Goal: Information Seeking & Learning: Learn about a topic

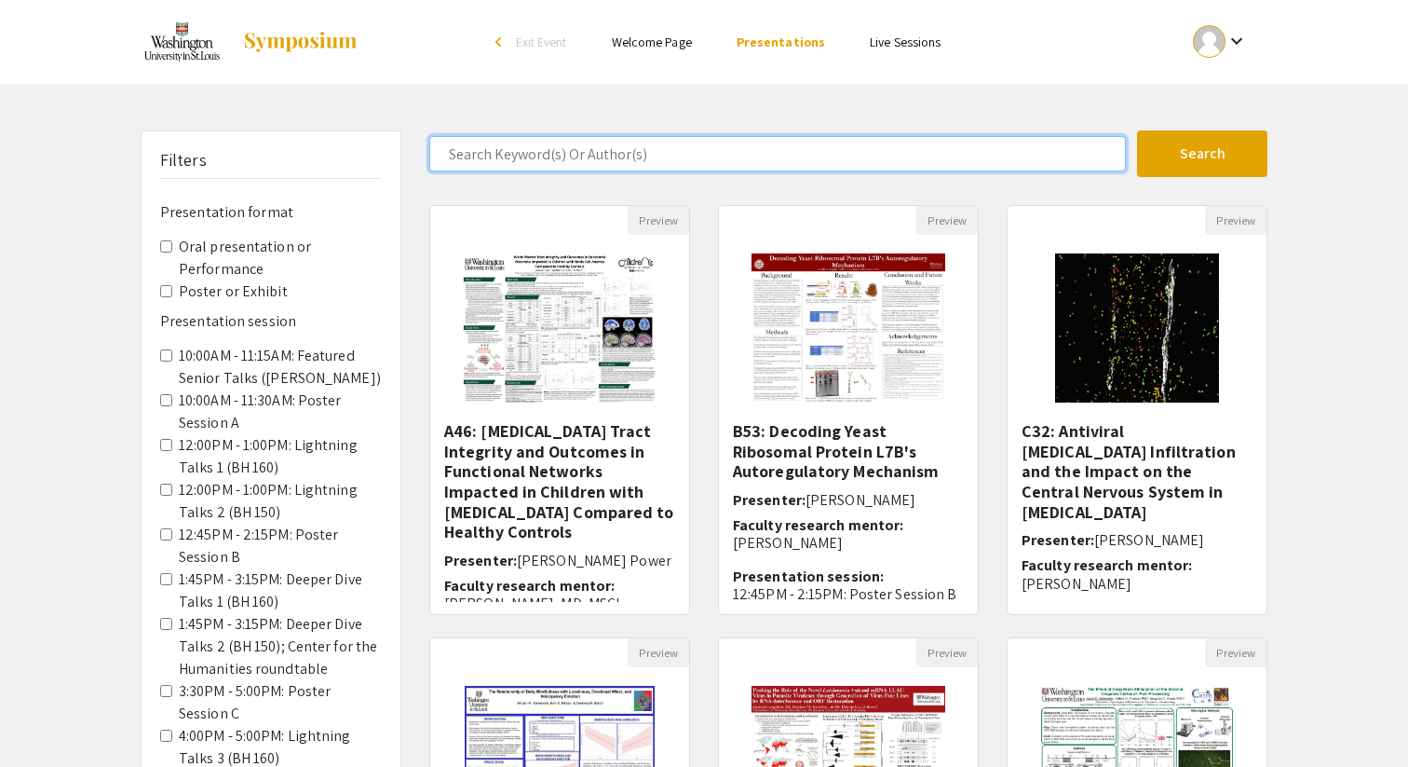
click at [754, 164] on input "Search Keyword(s) Or Author(s)" at bounding box center [777, 153] width 697 height 35
type input "[PERSON_NAME]"
click at [1137, 130] on button "Search" at bounding box center [1202, 153] width 130 height 47
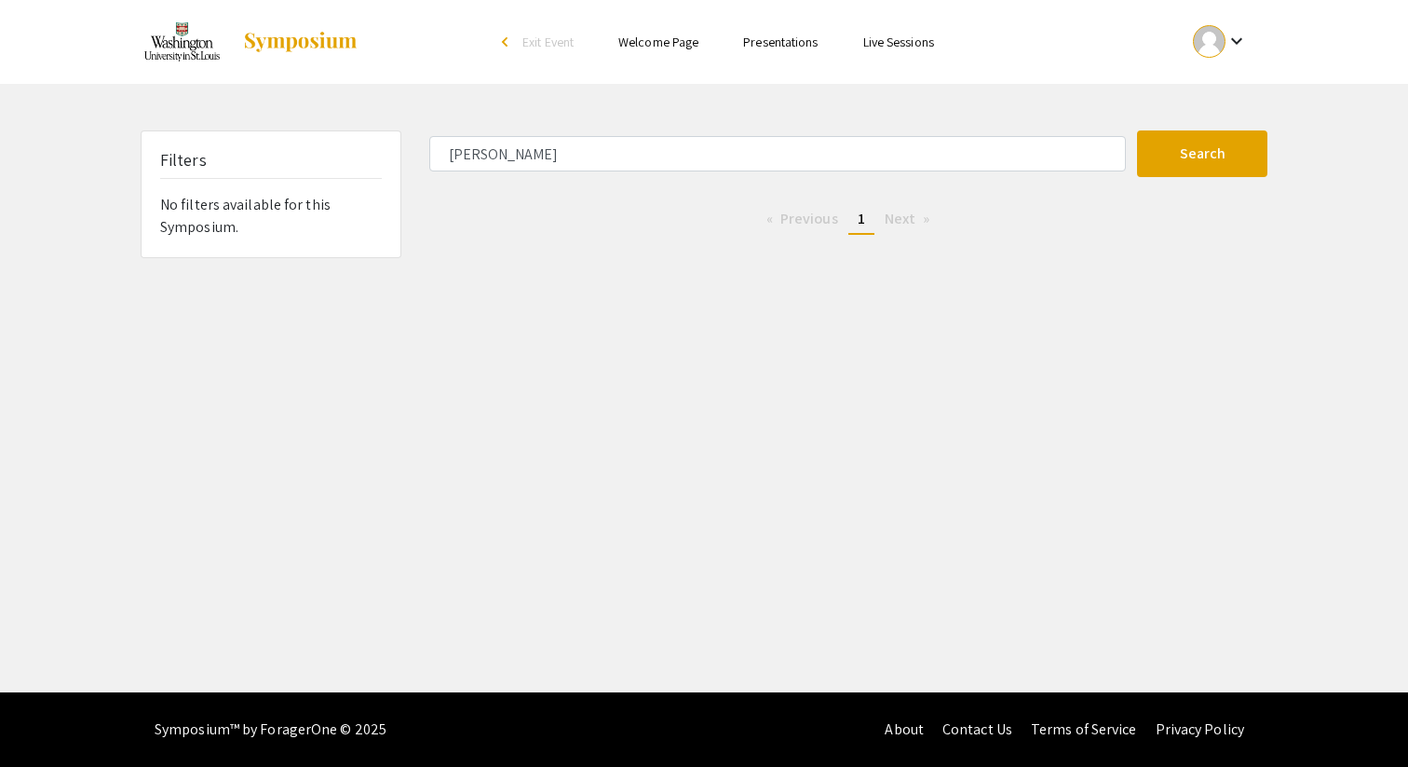
click at [555, 223] on ul "Previous page 1 / 1 You're on page 1 Next page" at bounding box center [848, 220] width 838 height 30
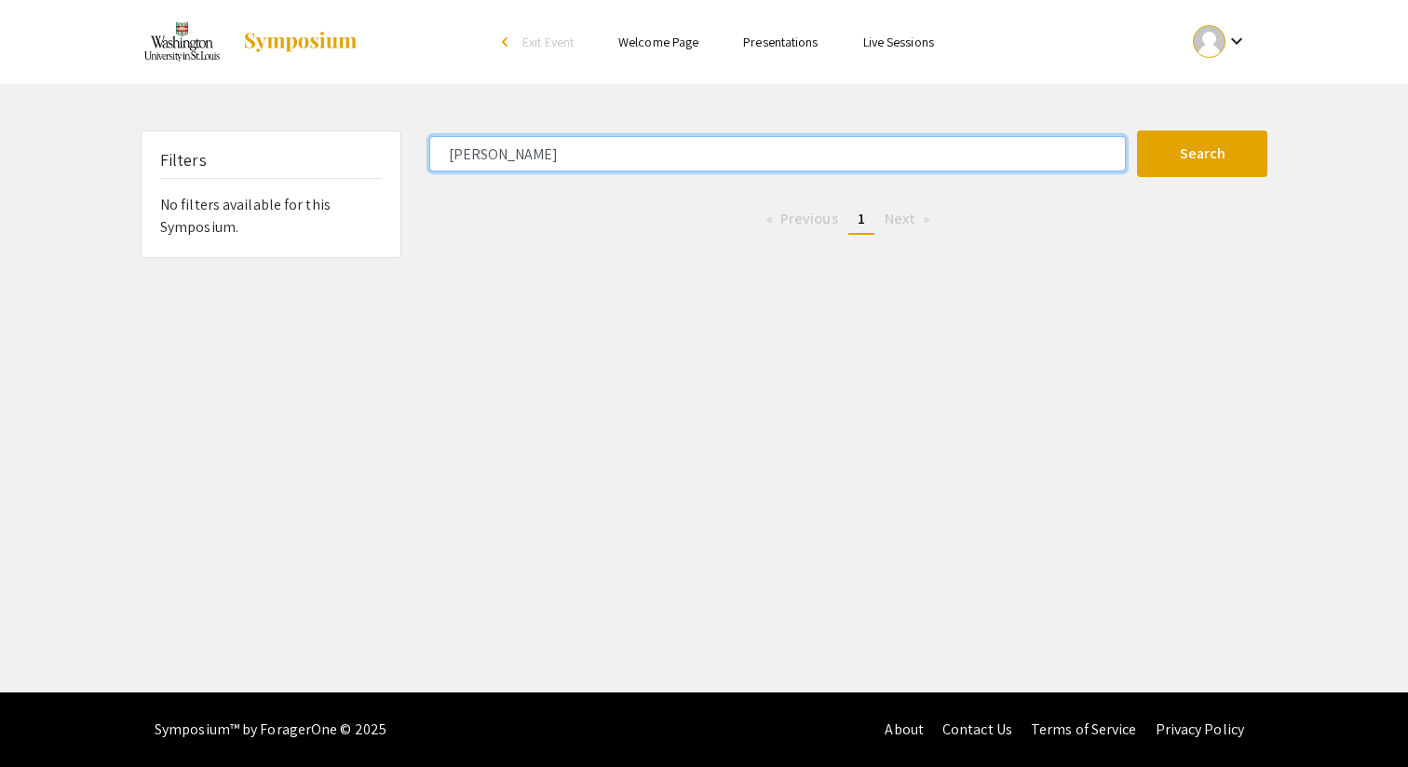
click at [533, 159] on input "[PERSON_NAME]" at bounding box center [777, 153] width 697 height 35
click at [533, 159] on input "limbrick" at bounding box center [777, 153] width 697 height 35
click at [490, 136] on input "Search Keyword(s) Or Author(s)" at bounding box center [777, 153] width 697 height 35
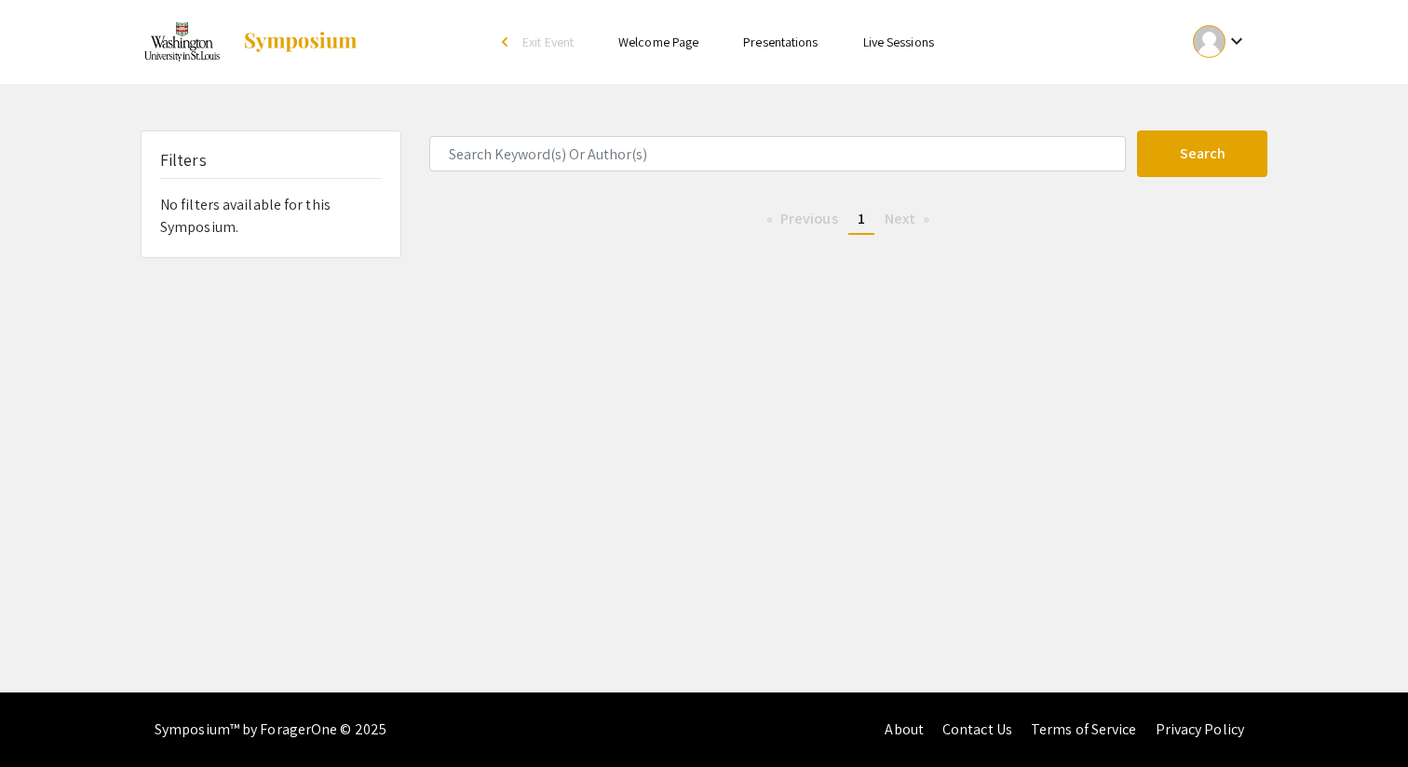
click at [463, 111] on div "Skip navigation arrow_back_ios Exit Event Welcome Page Presentations Live Sessi…" at bounding box center [704, 346] width 1408 height 692
click at [302, 47] on img at bounding box center [300, 42] width 116 height 22
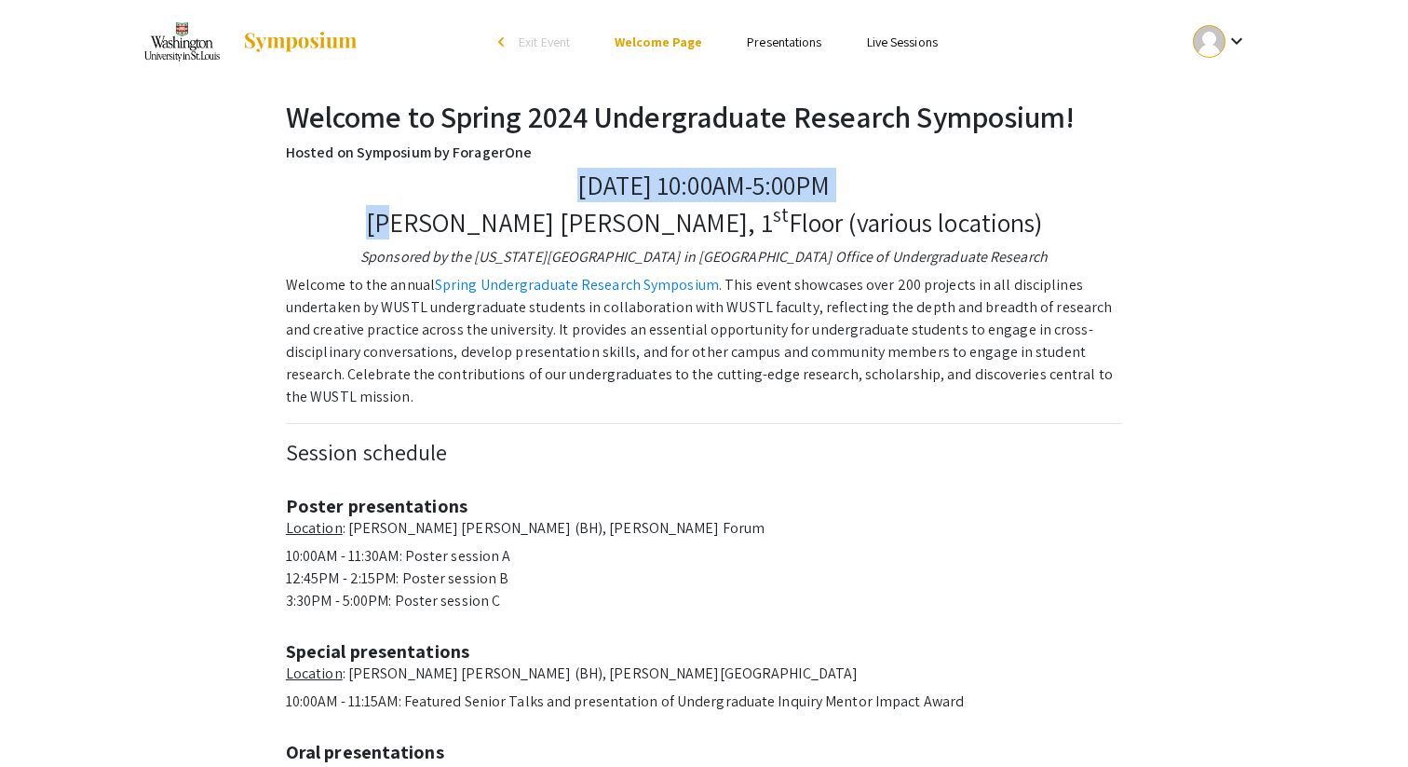
drag, startPoint x: 486, startPoint y: 169, endPoint x: 520, endPoint y: 232, distance: 71.7
click at [520, 232] on p "Bauer Hall, 1 st Floor (various locations)" at bounding box center [704, 223] width 837 height 32
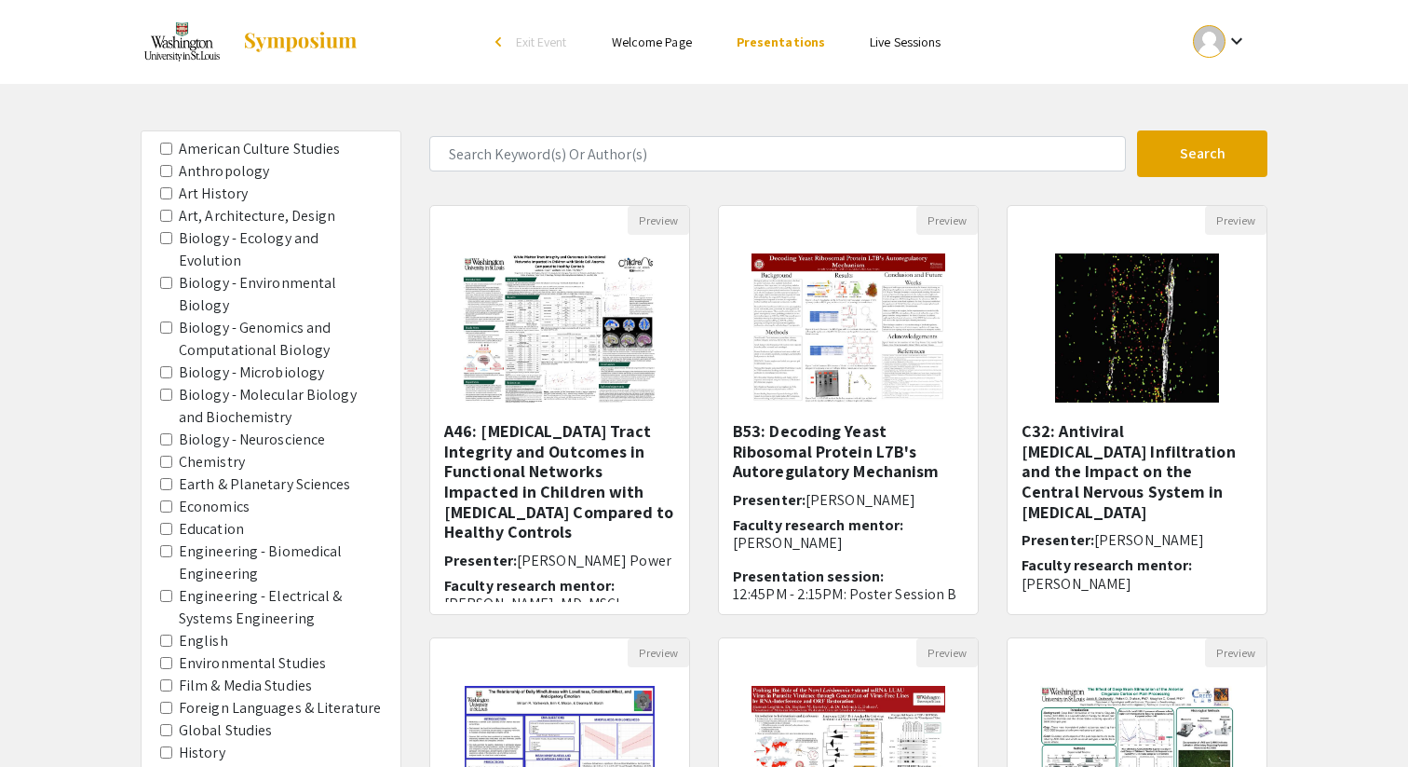
scroll to position [829, 0]
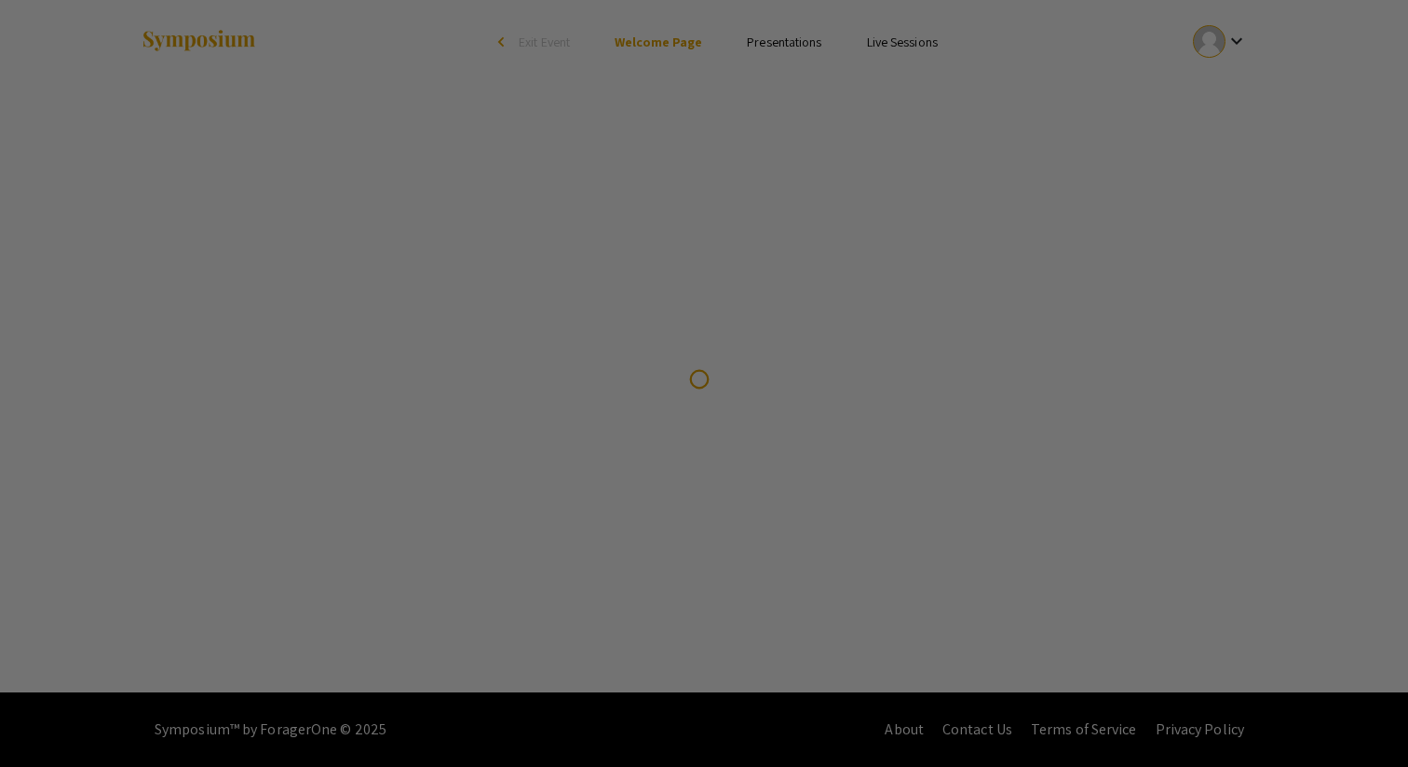
click at [208, 39] on div at bounding box center [704, 383] width 1408 height 767
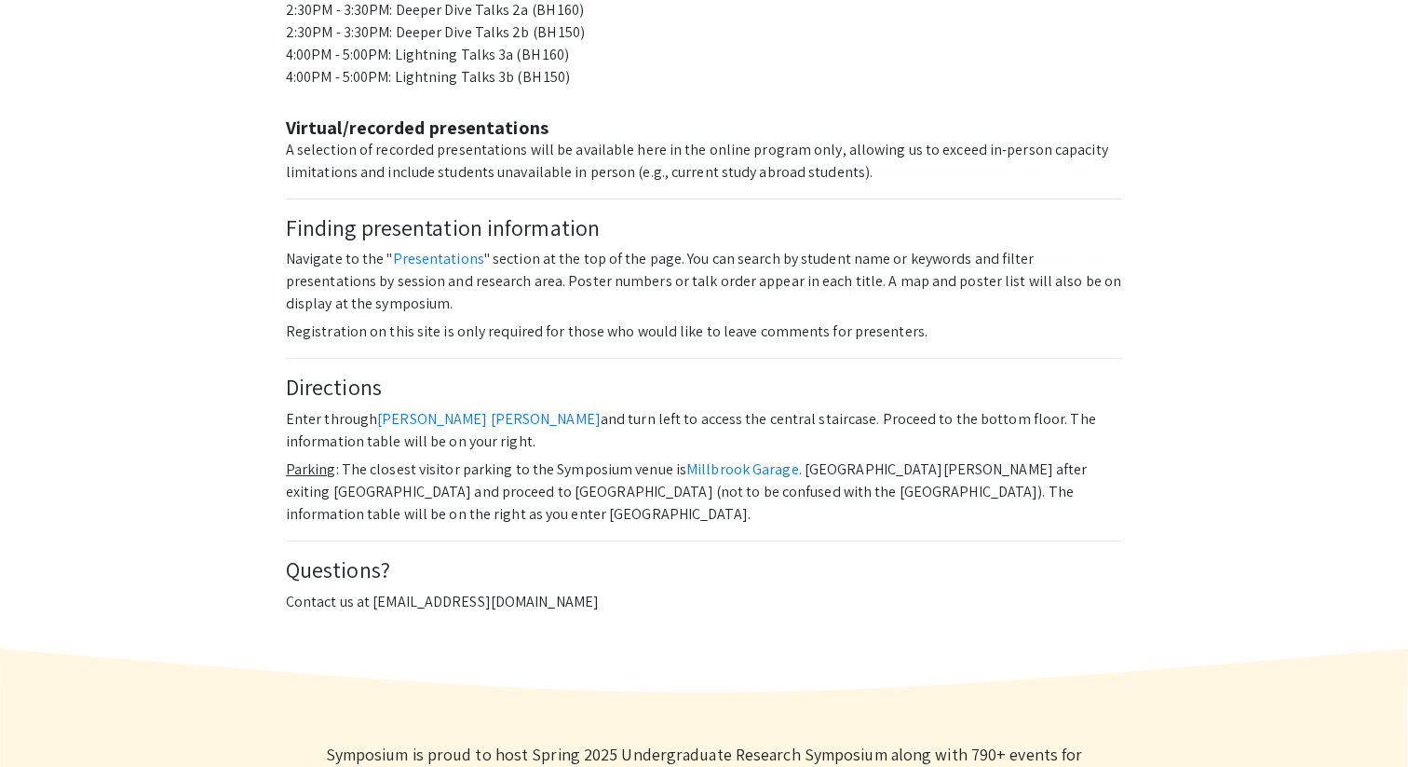
scroll to position [1326, 0]
click at [434, 251] on link "Presentations" at bounding box center [438, 261] width 91 height 20
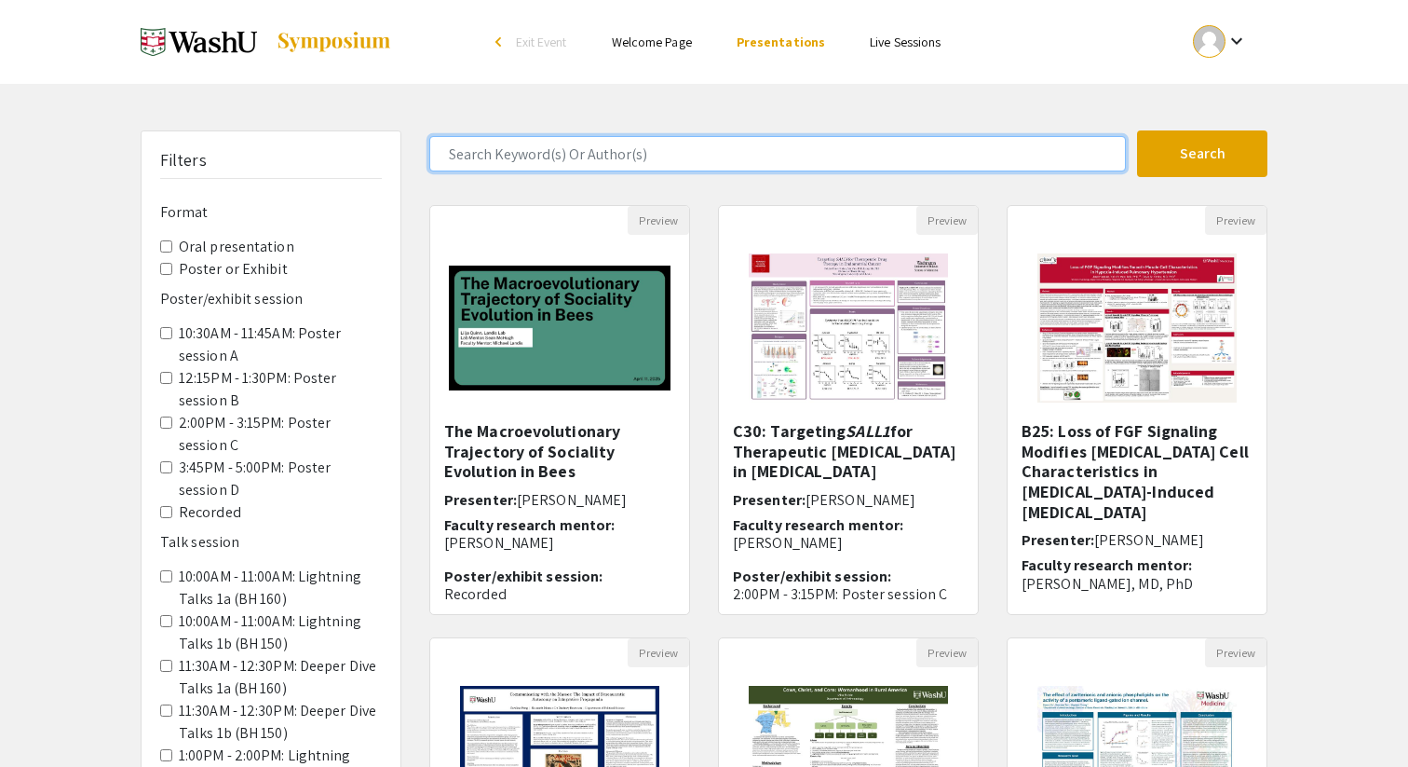
click at [805, 153] on input "Search Keyword(s) Or Author(s)" at bounding box center [777, 153] width 697 height 35
type input "[PERSON_NAME]"
click at [1137, 130] on button "Search" at bounding box center [1202, 153] width 130 height 47
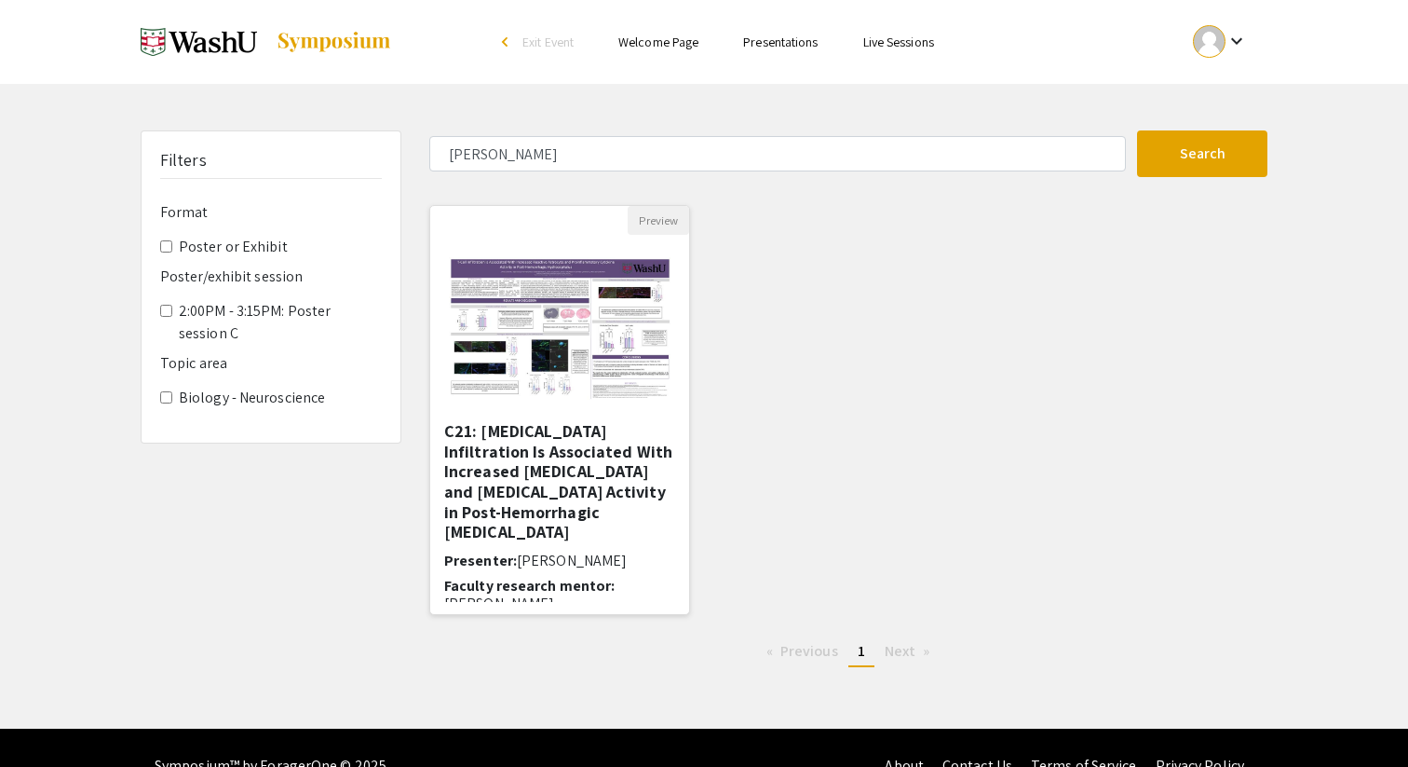
click at [543, 516] on h5 "C21: [MEDICAL_DATA] Infiltration Is Associated With Increased [MEDICAL_DATA] an…" at bounding box center [559, 481] width 231 height 121
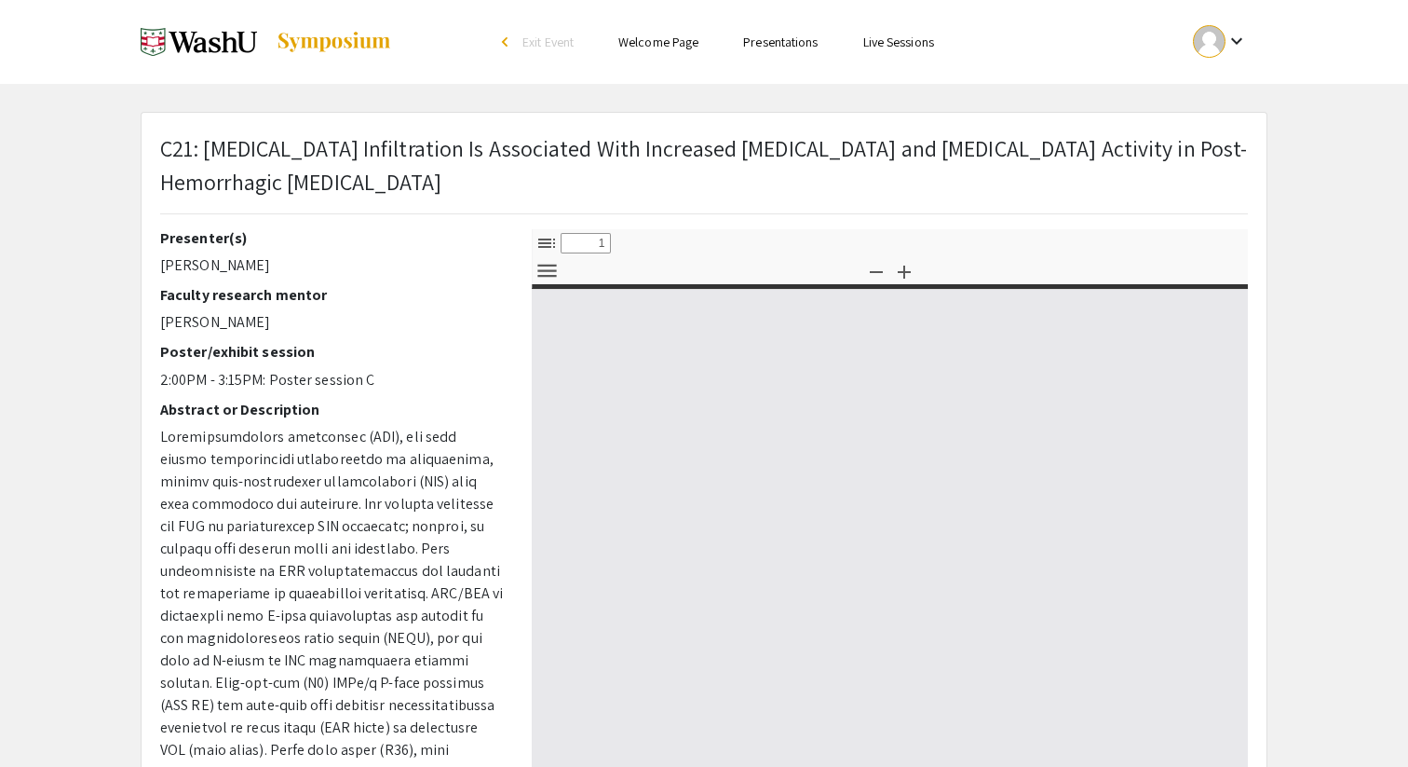
select select "custom"
type input "0"
select select "custom"
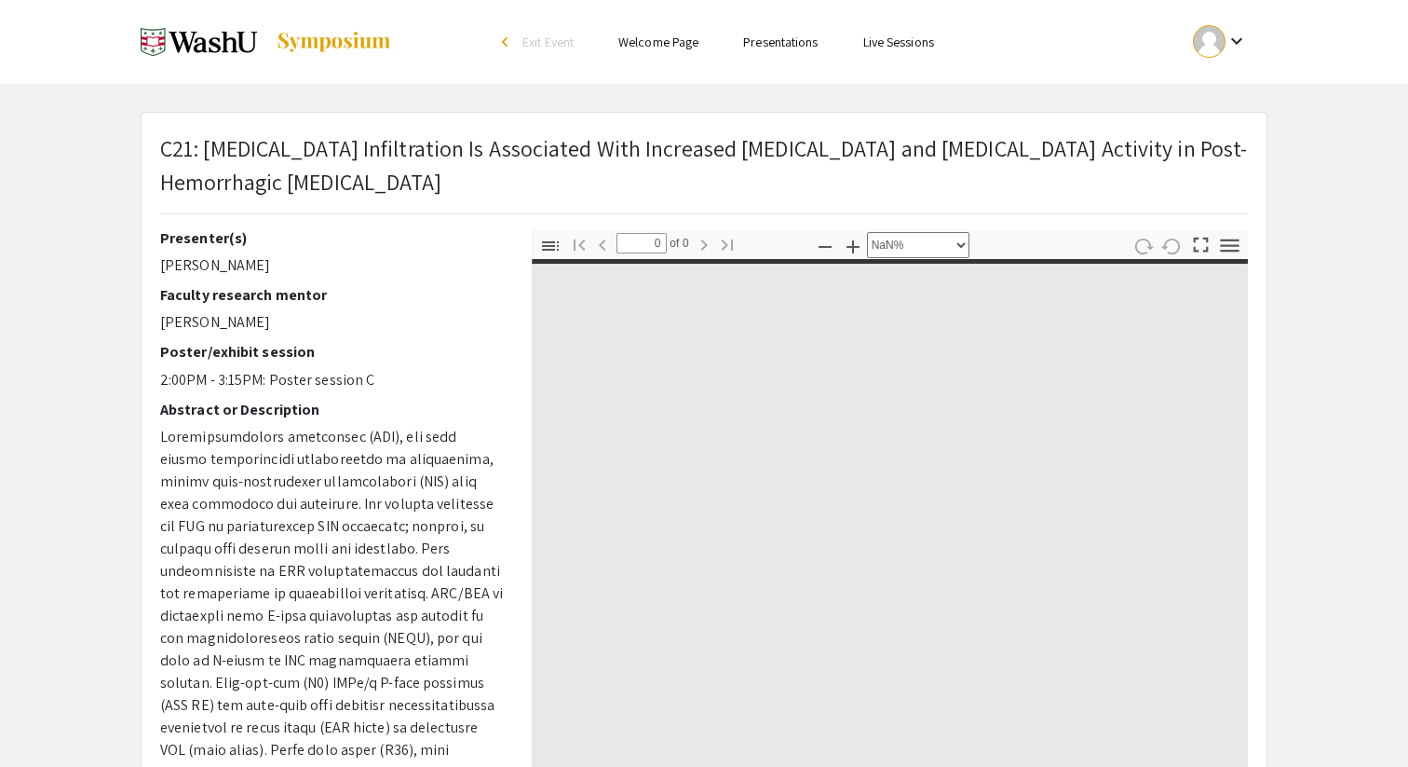
type input "1"
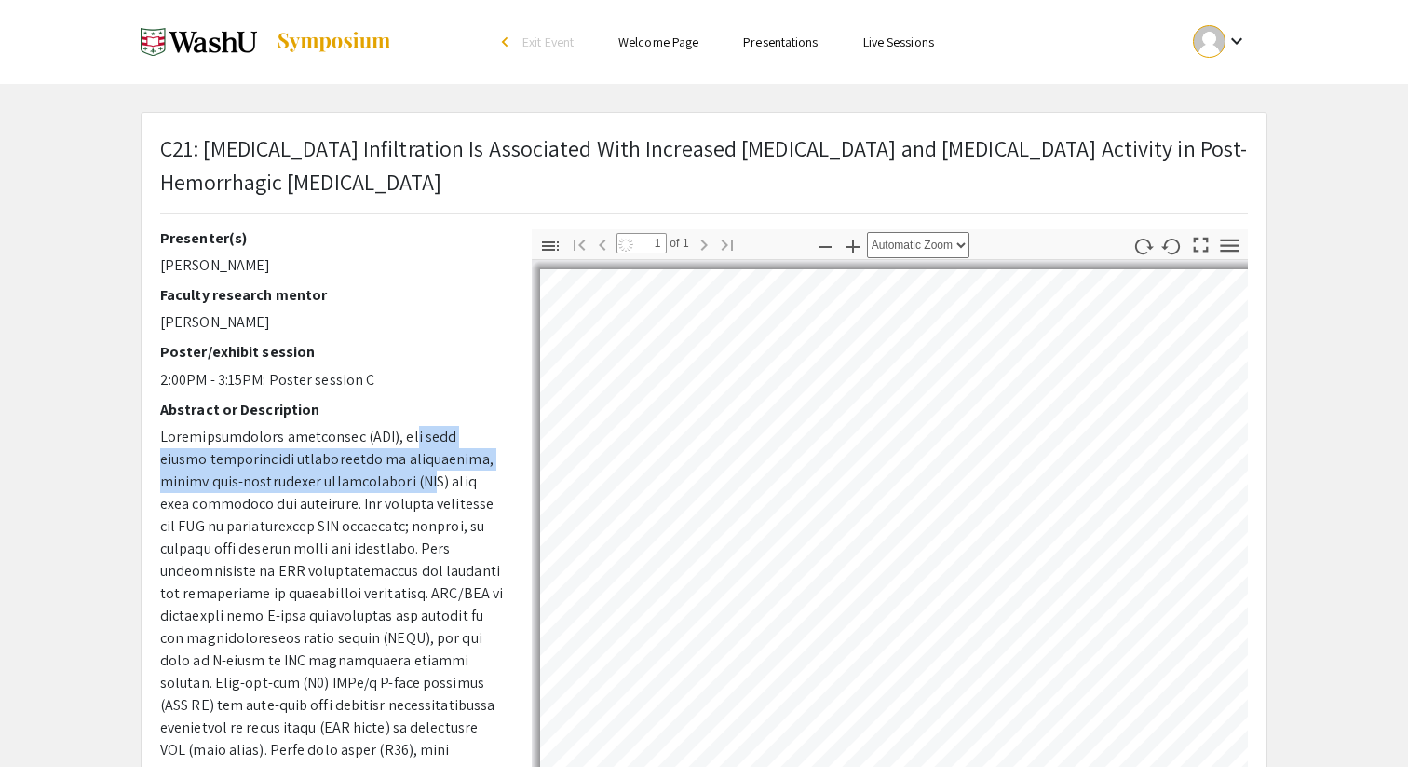
select select "0.5"
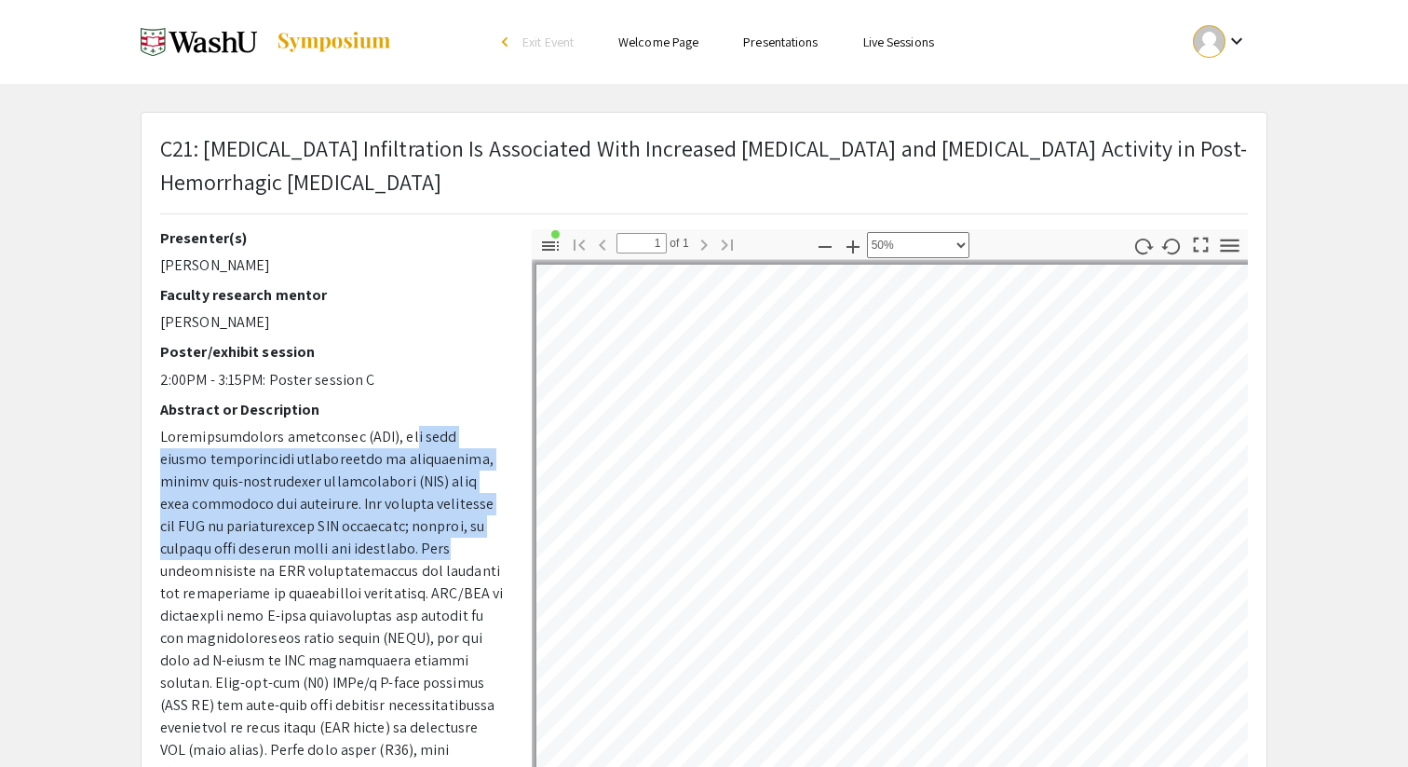
drag, startPoint x: 394, startPoint y: 428, endPoint x: 455, endPoint y: 543, distance: 130.4
drag, startPoint x: 455, startPoint y: 543, endPoint x: 351, endPoint y: 440, distance: 146.2
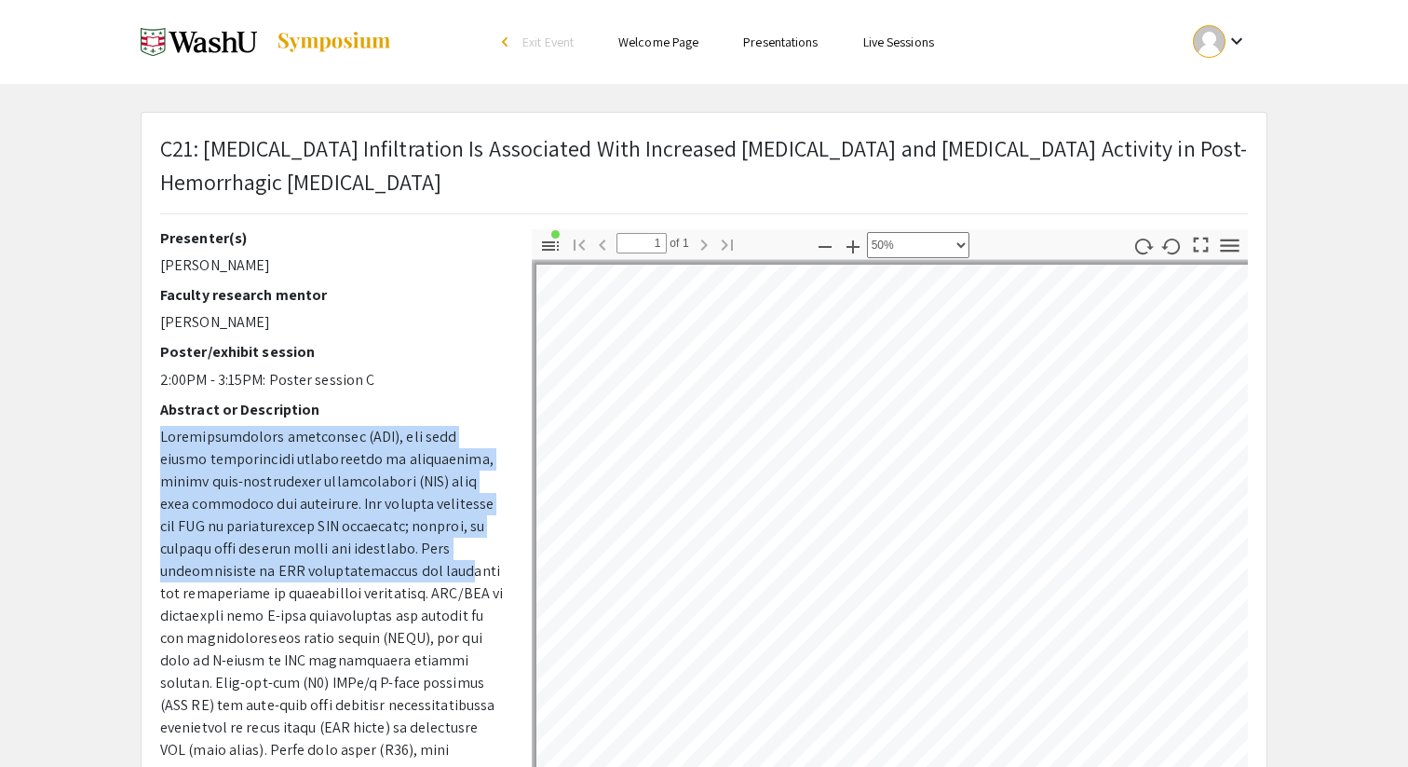
drag, startPoint x: 351, startPoint y: 418, endPoint x: 465, endPoint y: 577, distance: 194.9
click at [465, 577] on div "Presenter(s) Owen Limbrick Faculty research mentor Maria Garcia-Bonilla Poster/…" at bounding box center [332, 555] width 344 height 652
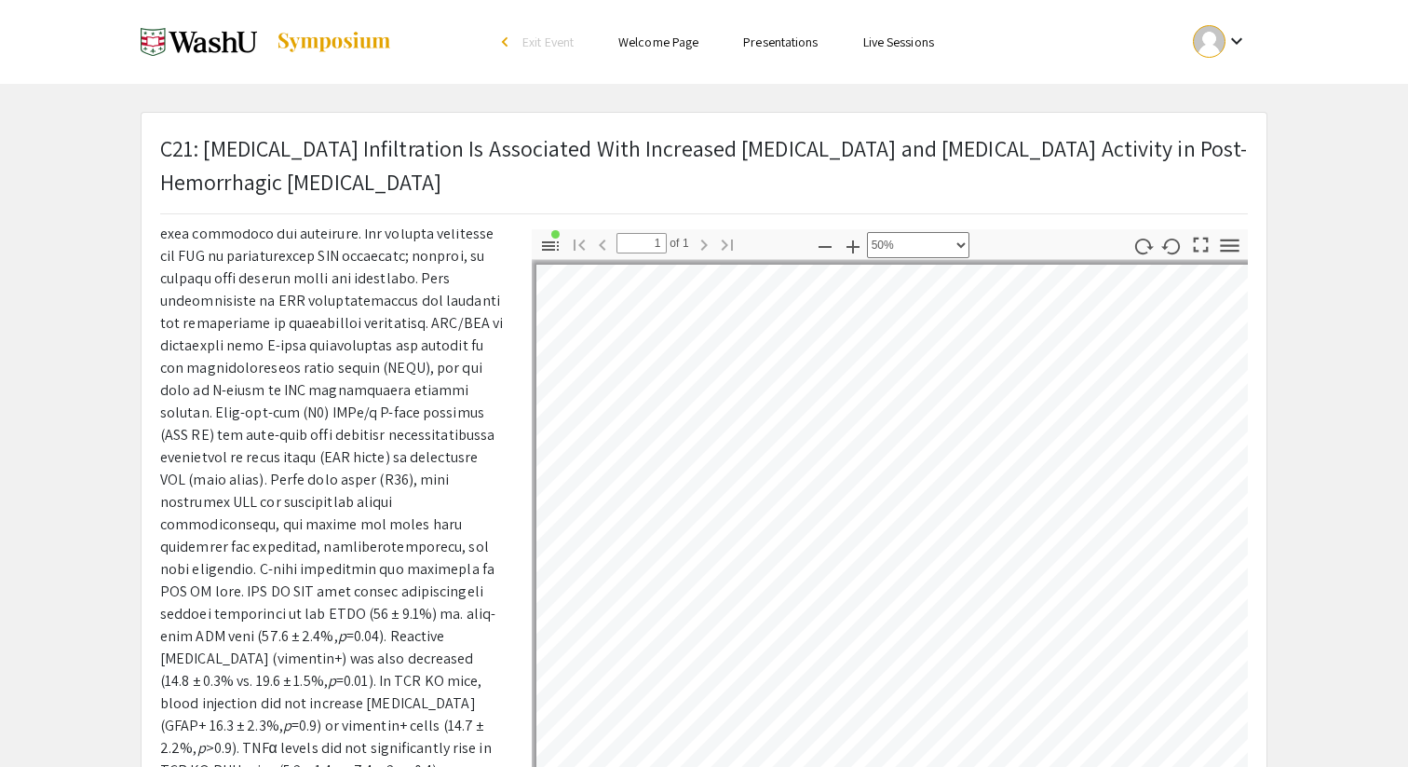
scroll to position [290, 0]
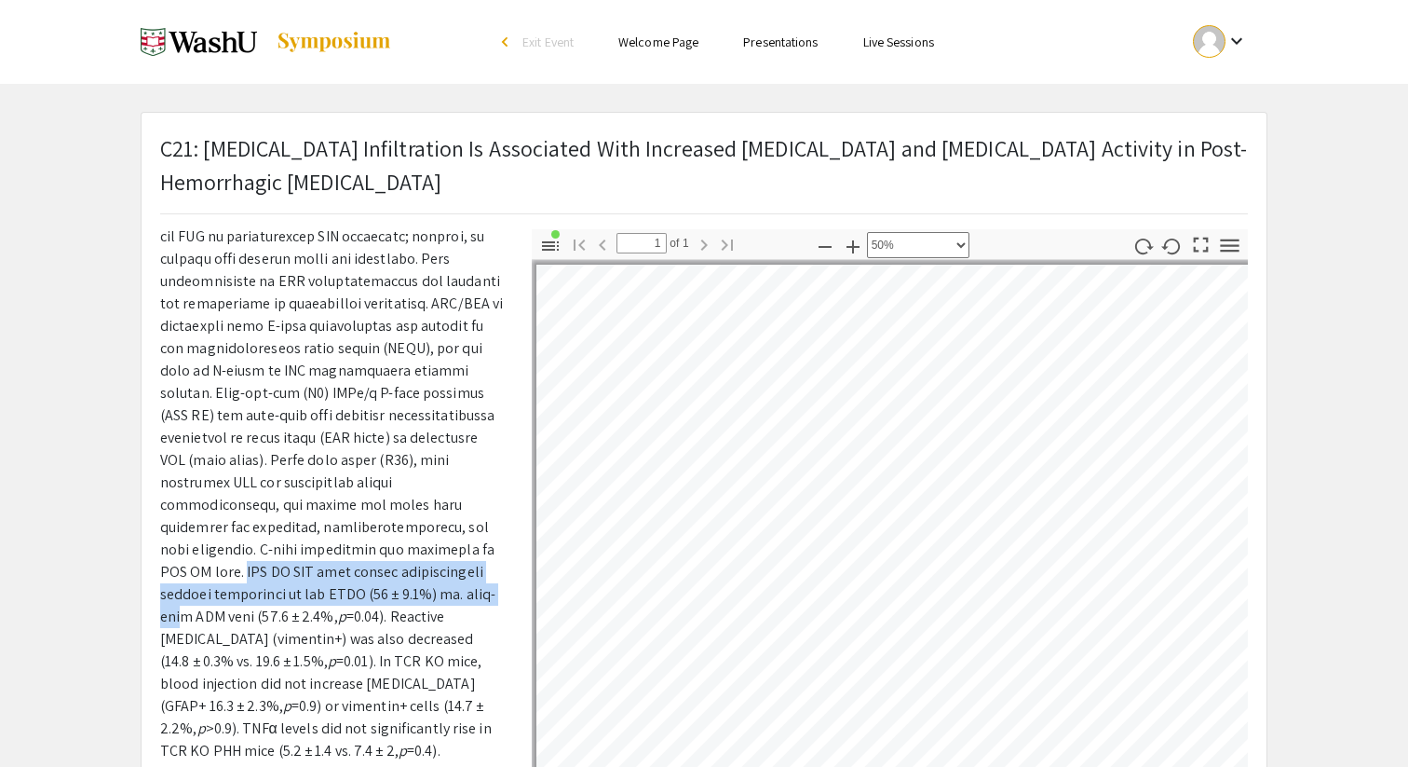
drag, startPoint x: 426, startPoint y: 547, endPoint x: 371, endPoint y: 589, distance: 69.1
click at [371, 589] on p "p =0.04). Reactive astrocytosis (vimentin+) was also decreased (14.8 ± 0.3% vs.…" at bounding box center [332, 516] width 344 height 760
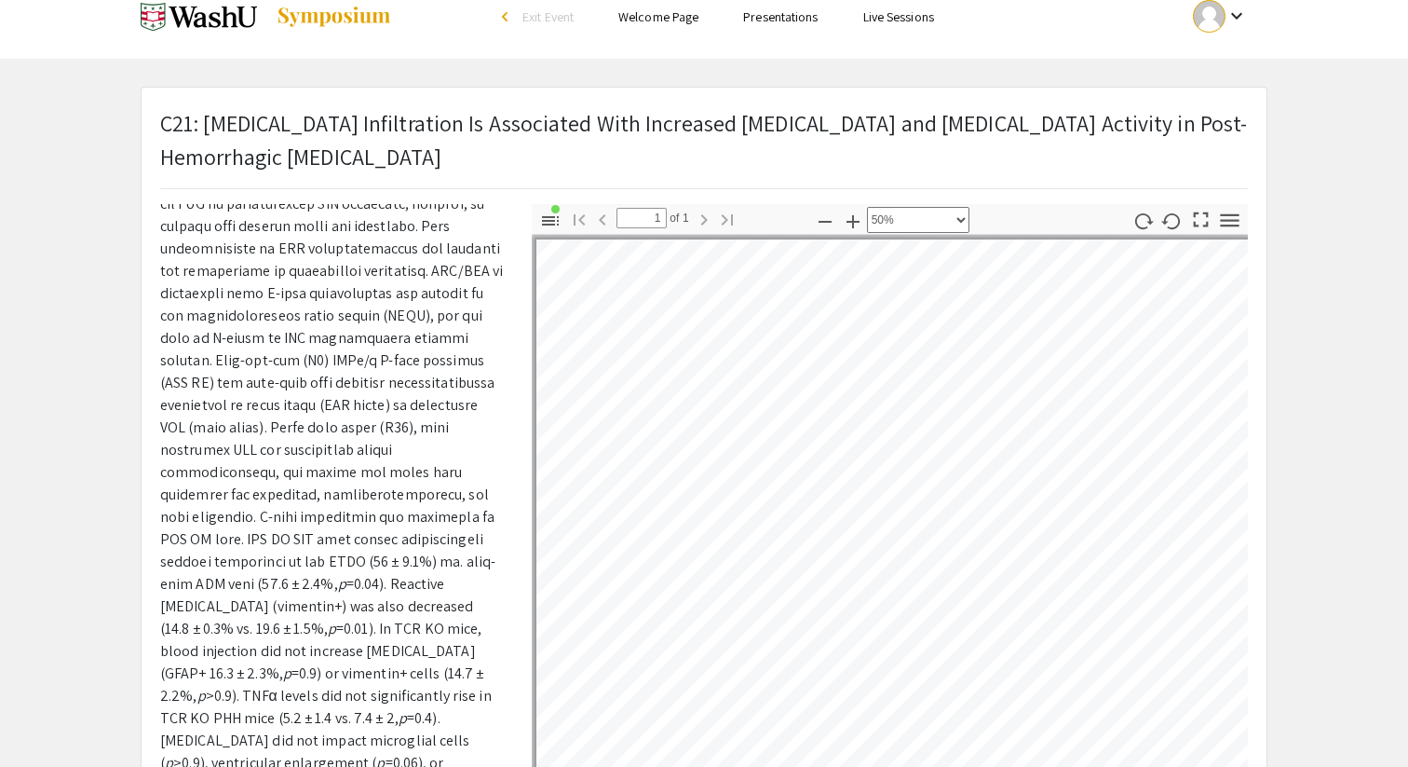
scroll to position [35, 0]
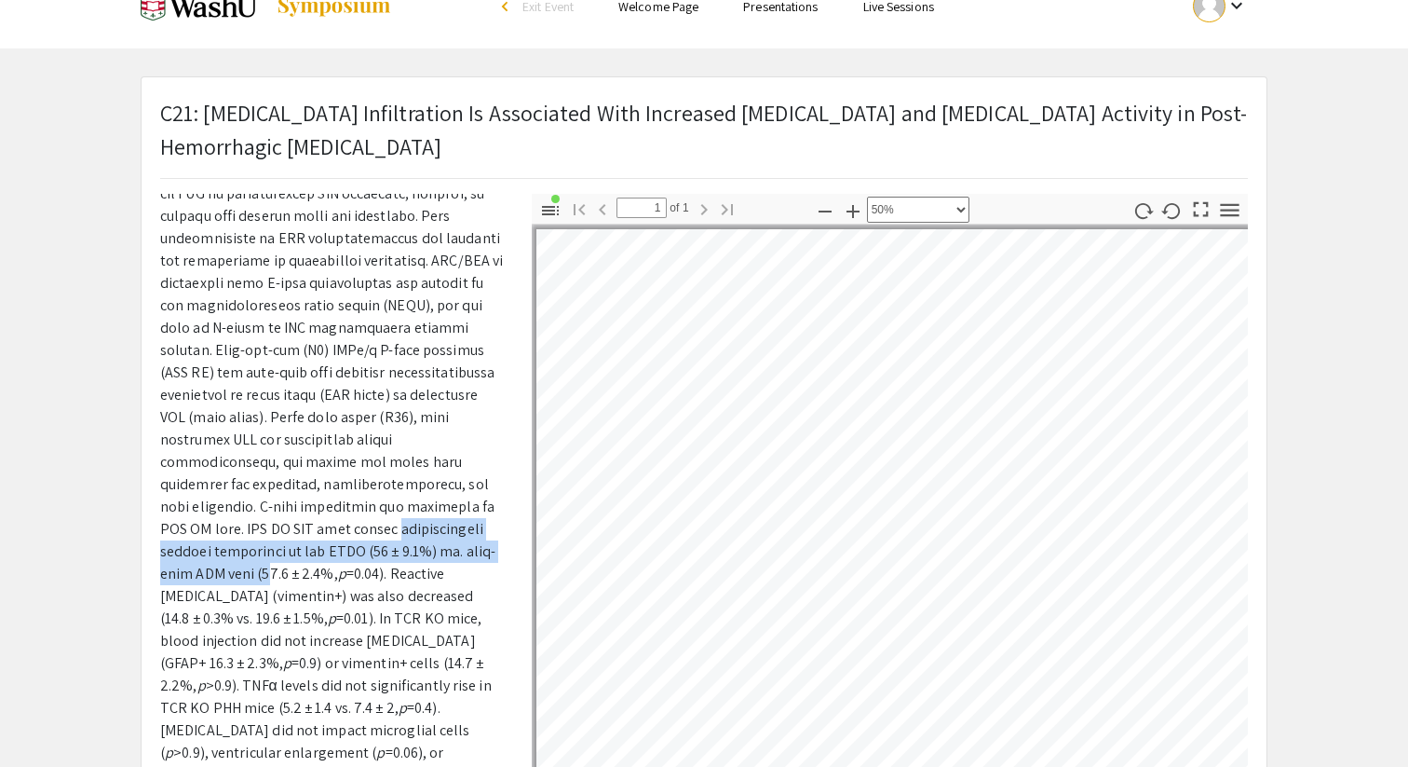
drag, startPoint x: 279, startPoint y: 531, endPoint x: 455, endPoint y: 557, distance: 178.0
click at [455, 557] on p "p =0.04). Reactive astrocytosis (vimentin+) was also decreased (14.8 ± 0.3% vs.…" at bounding box center [332, 473] width 344 height 760
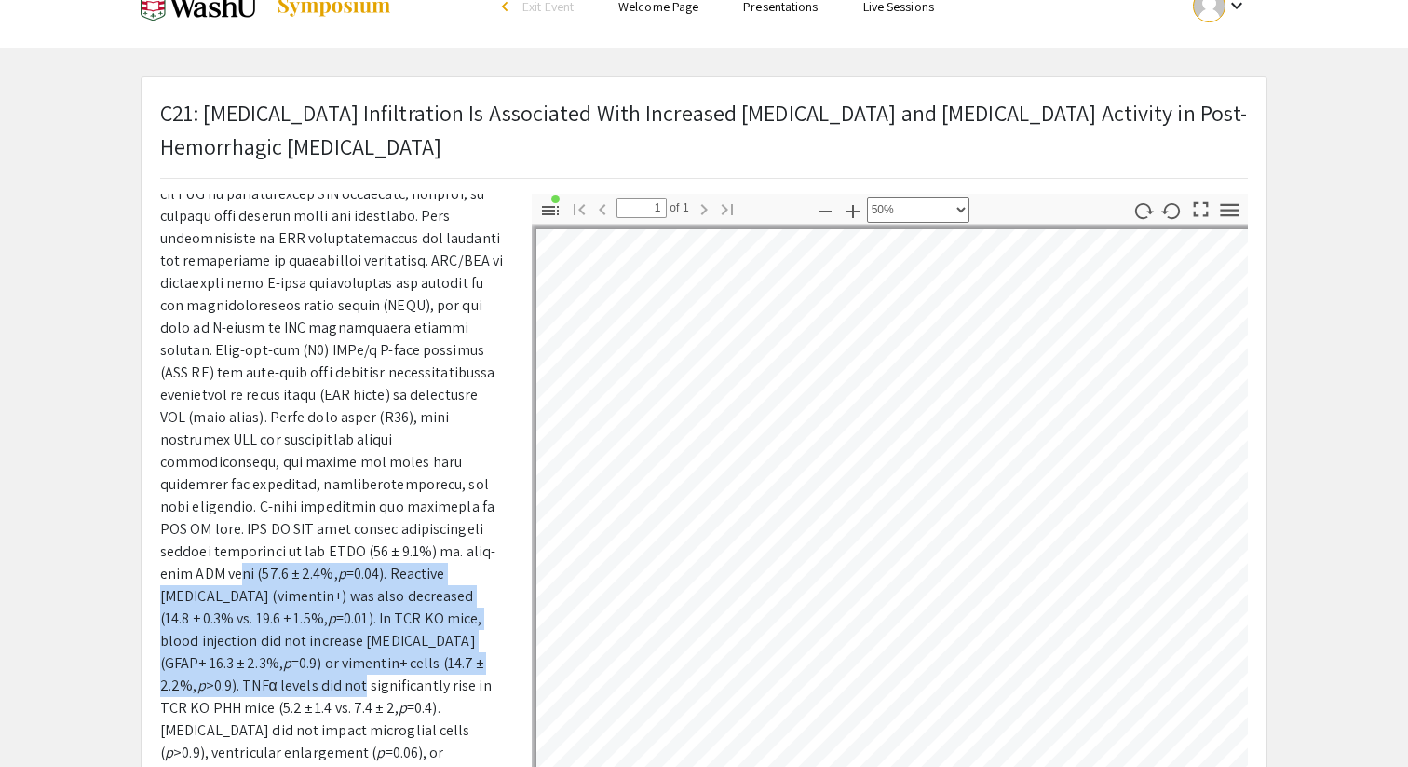
drag, startPoint x: 428, startPoint y: 556, endPoint x: 442, endPoint y: 660, distance: 104.3
click at [443, 660] on p "p =0.04). Reactive astrocytosis (vimentin+) was also decreased (14.8 ± 0.3% vs.…" at bounding box center [332, 473] width 344 height 760
click at [442, 660] on p "p =0.04). Reactive astrocytosis (vimentin+) was also decreased (14.8 ± 0.3% vs.…" at bounding box center [332, 473] width 344 height 760
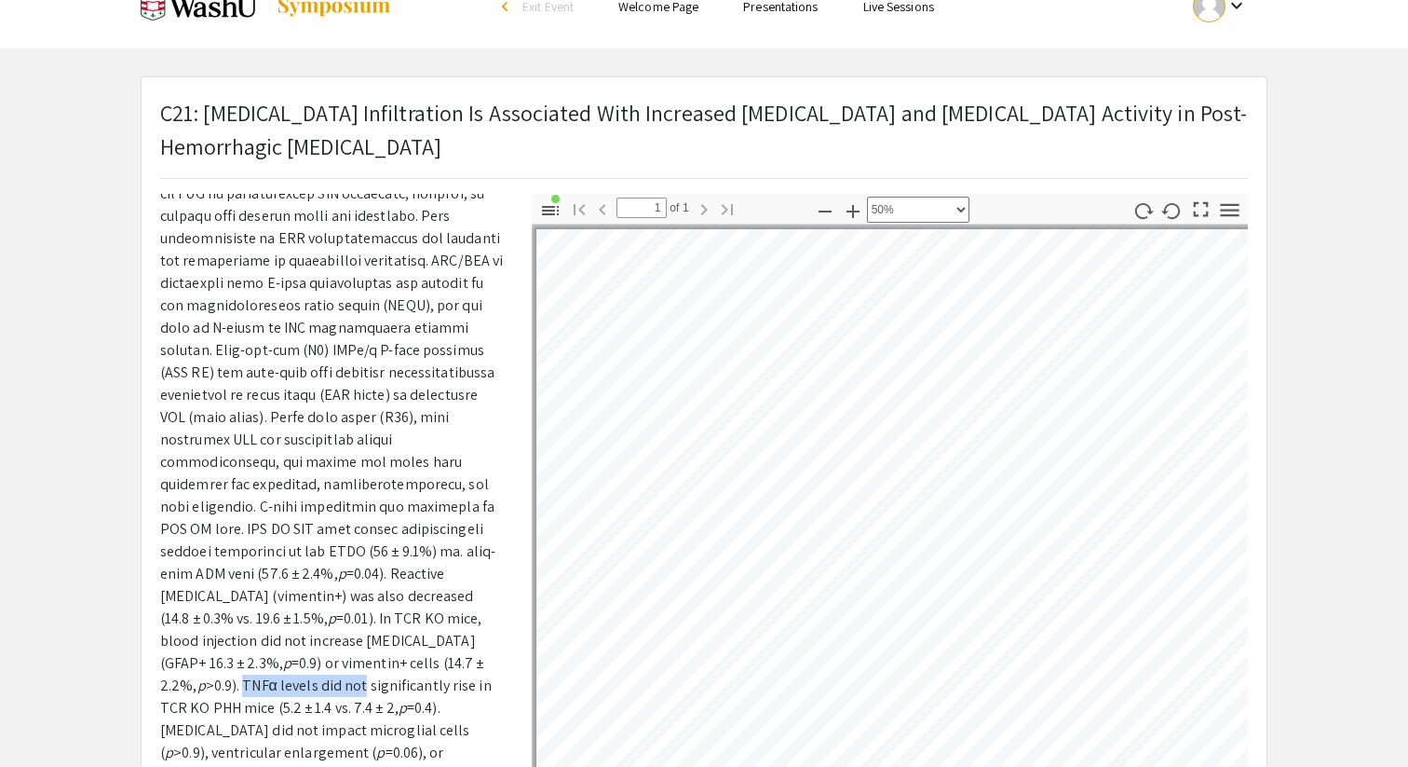
drag, startPoint x: 442, startPoint y: 660, endPoint x: 317, endPoint y: 660, distance: 124.8
click at [317, 660] on p "p =0.04). Reactive astrocytosis (vimentin+) was also decreased (14.8 ± 0.3% vs.…" at bounding box center [332, 473] width 344 height 760
drag, startPoint x: 317, startPoint y: 660, endPoint x: 443, endPoint y: 672, distance: 127.2
click at [443, 672] on p "p =0.04). Reactive astrocytosis (vimentin+) was also decreased (14.8 ± 0.3% vs.…" at bounding box center [332, 473] width 344 height 760
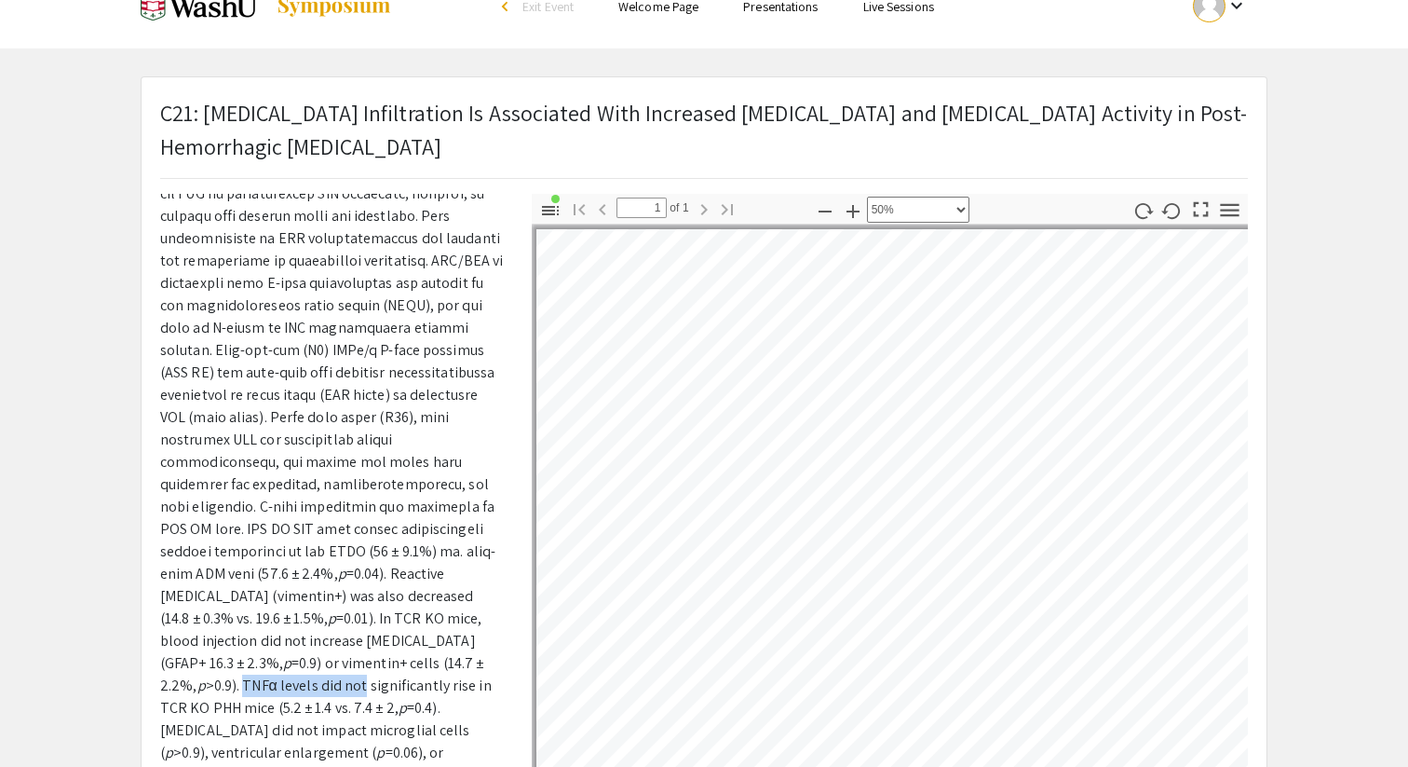
click at [443, 672] on p "p =0.04). Reactive astrocytosis (vimentin+) was also decreased (14.8 ± 0.3% vs.…" at bounding box center [332, 473] width 344 height 760
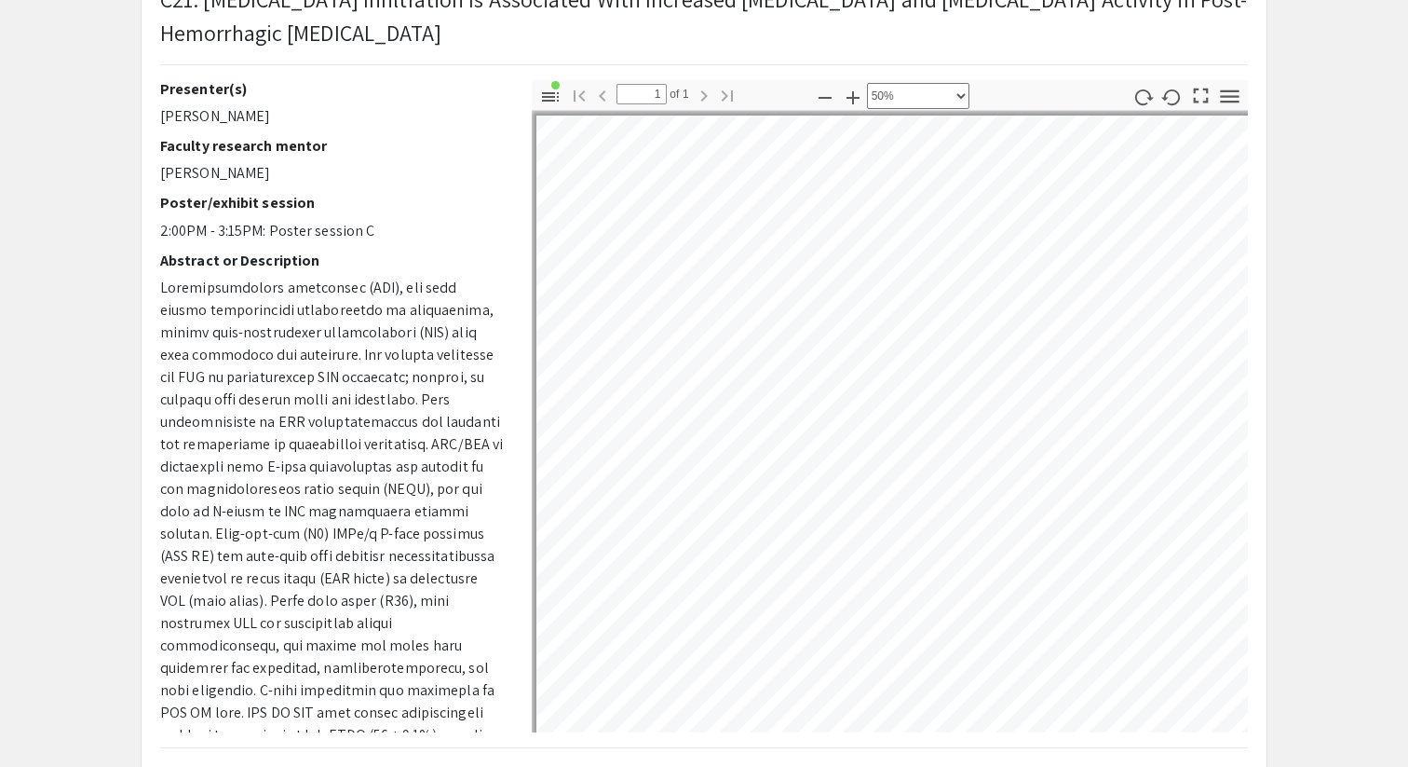
scroll to position [0, 0]
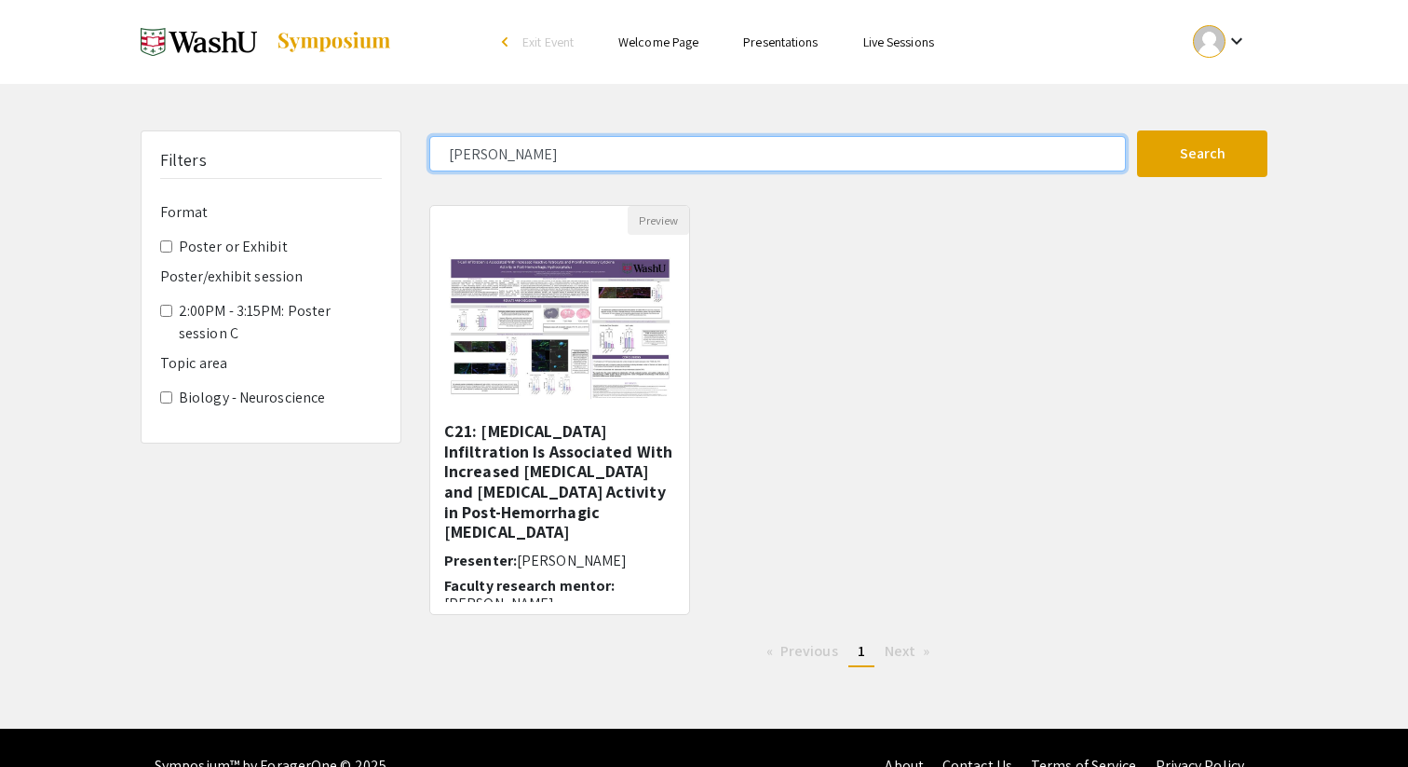
click at [551, 167] on input "limbrick" at bounding box center [777, 153] width 697 height 35
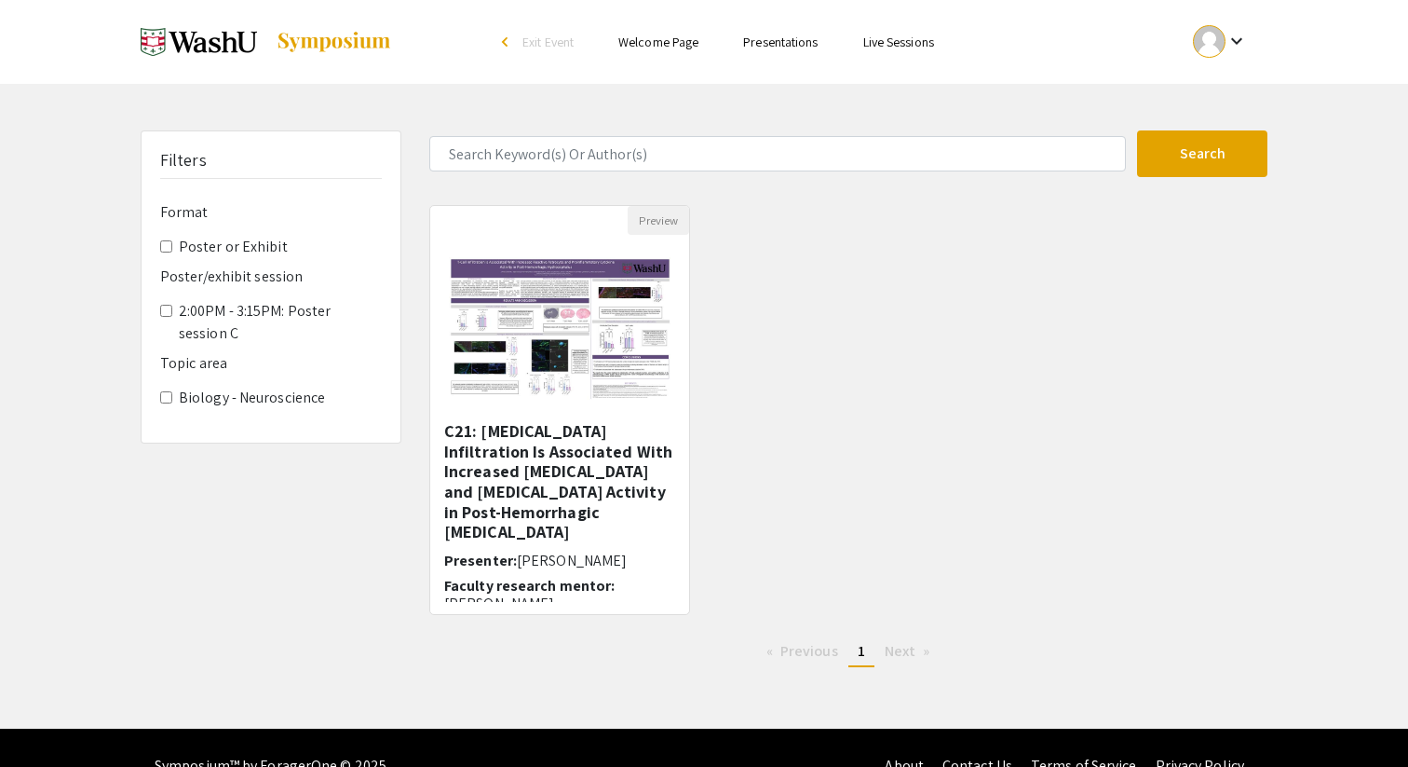
click at [789, 216] on div "Preview C21: T-Cell Infiltration Is Associated With Increased Astrocyte and Pro…" at bounding box center [848, 421] width 866 height 432
click at [345, 36] on img at bounding box center [334, 42] width 116 height 22
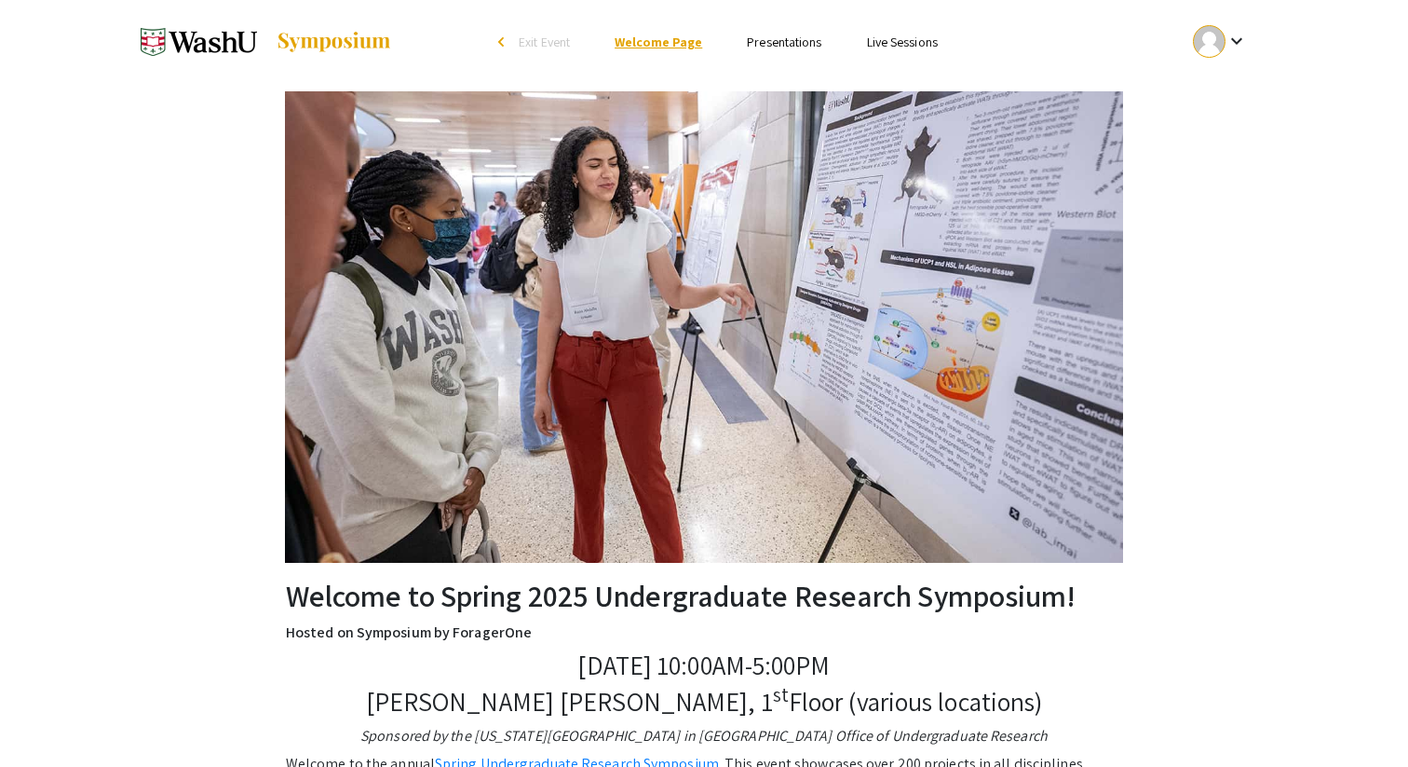
click at [673, 50] on link "Welcome Page" at bounding box center [659, 42] width 88 height 17
click at [742, 37] on li "Presentations" at bounding box center [784, 42] width 119 height 22
click at [763, 40] on link "Presentations" at bounding box center [784, 42] width 75 height 17
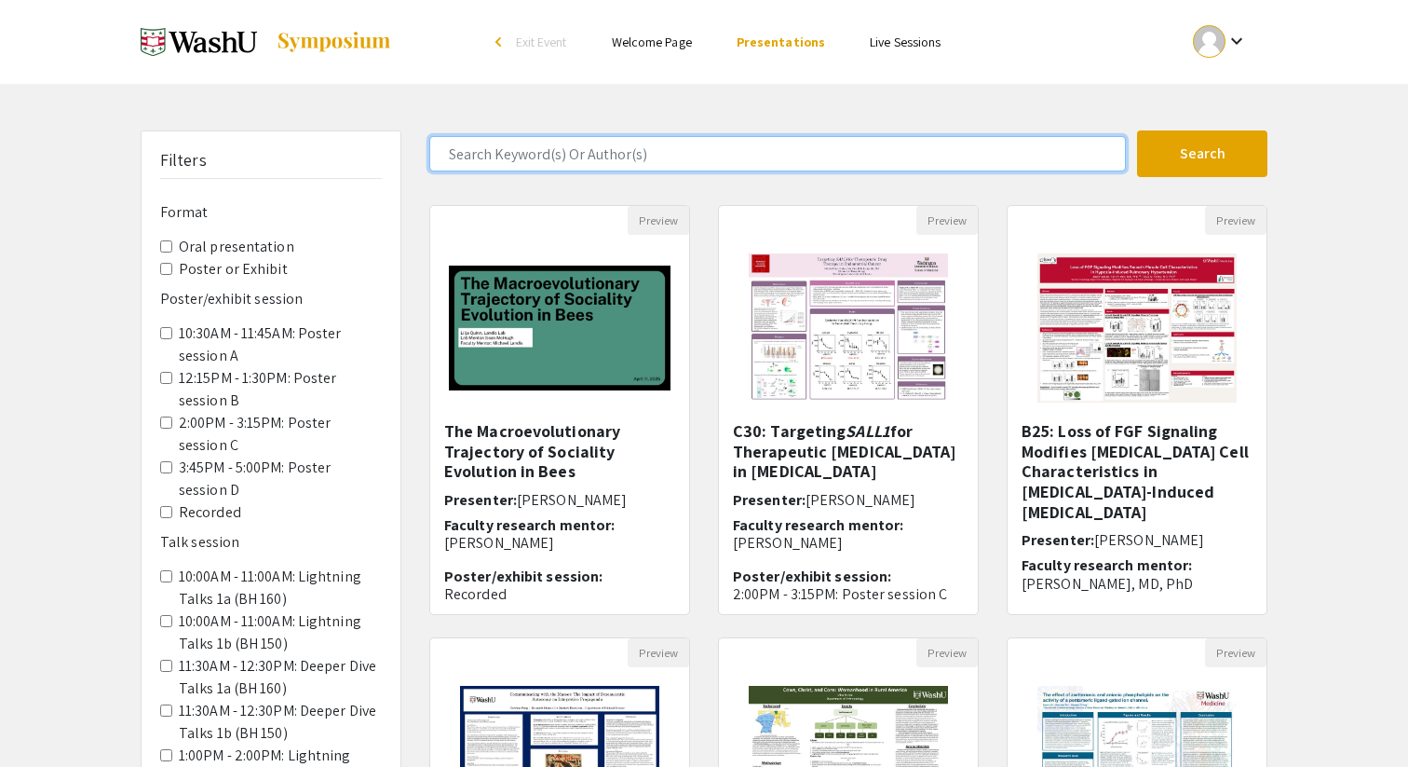
click at [622, 147] on input "Search Keyword(s) Or Author(s)" at bounding box center [777, 153] width 697 height 35
type input "goldberg"
click at [1137, 130] on button "Search" at bounding box center [1202, 153] width 130 height 47
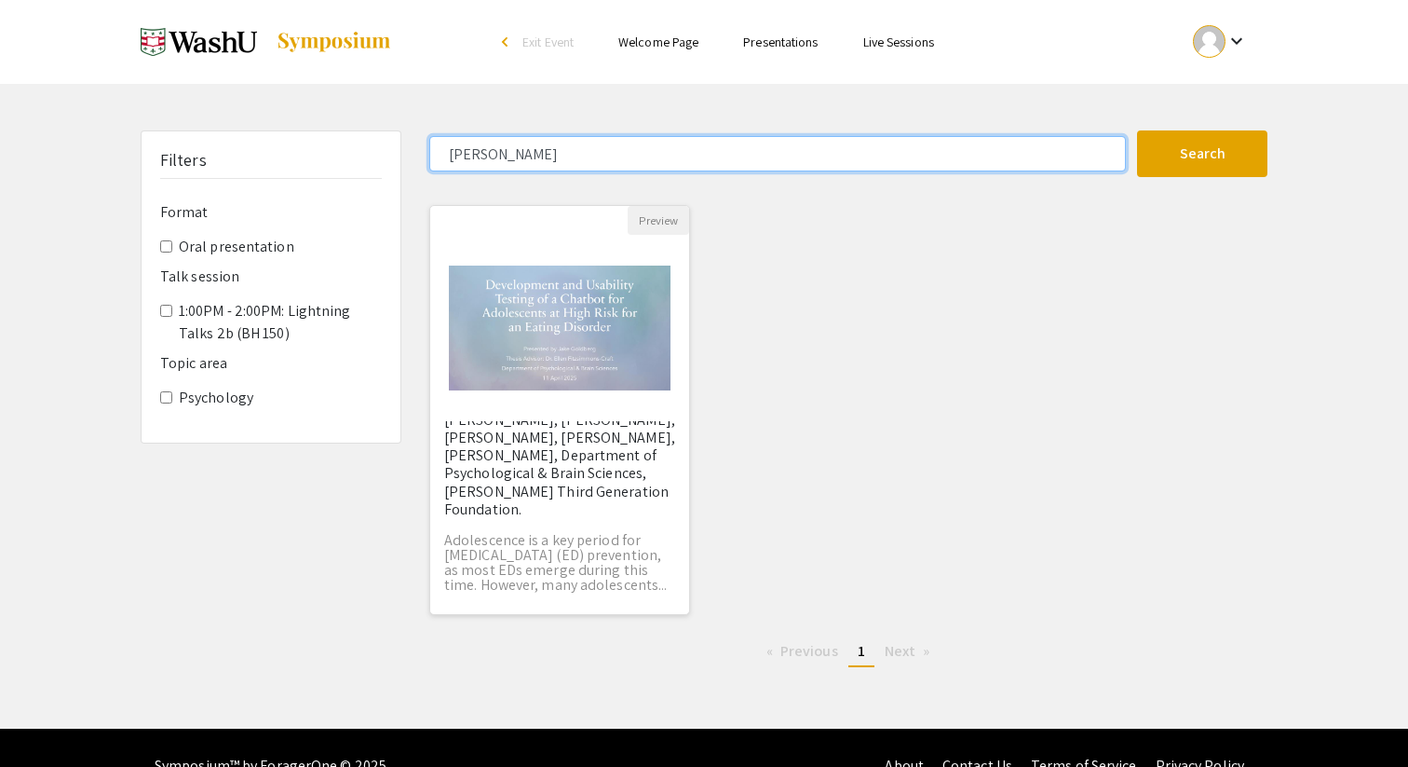
scroll to position [268, 0]
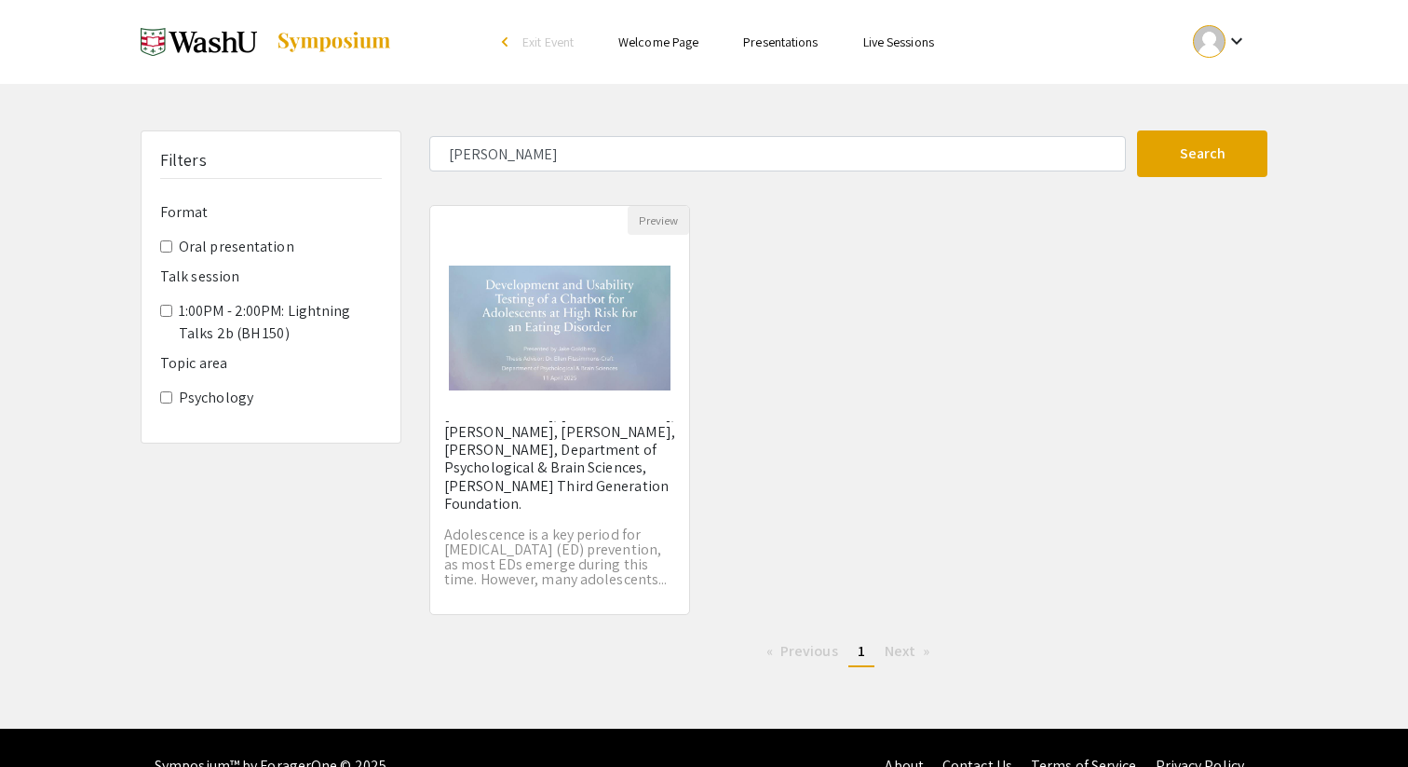
click at [232, 50] on img at bounding box center [199, 42] width 116 height 47
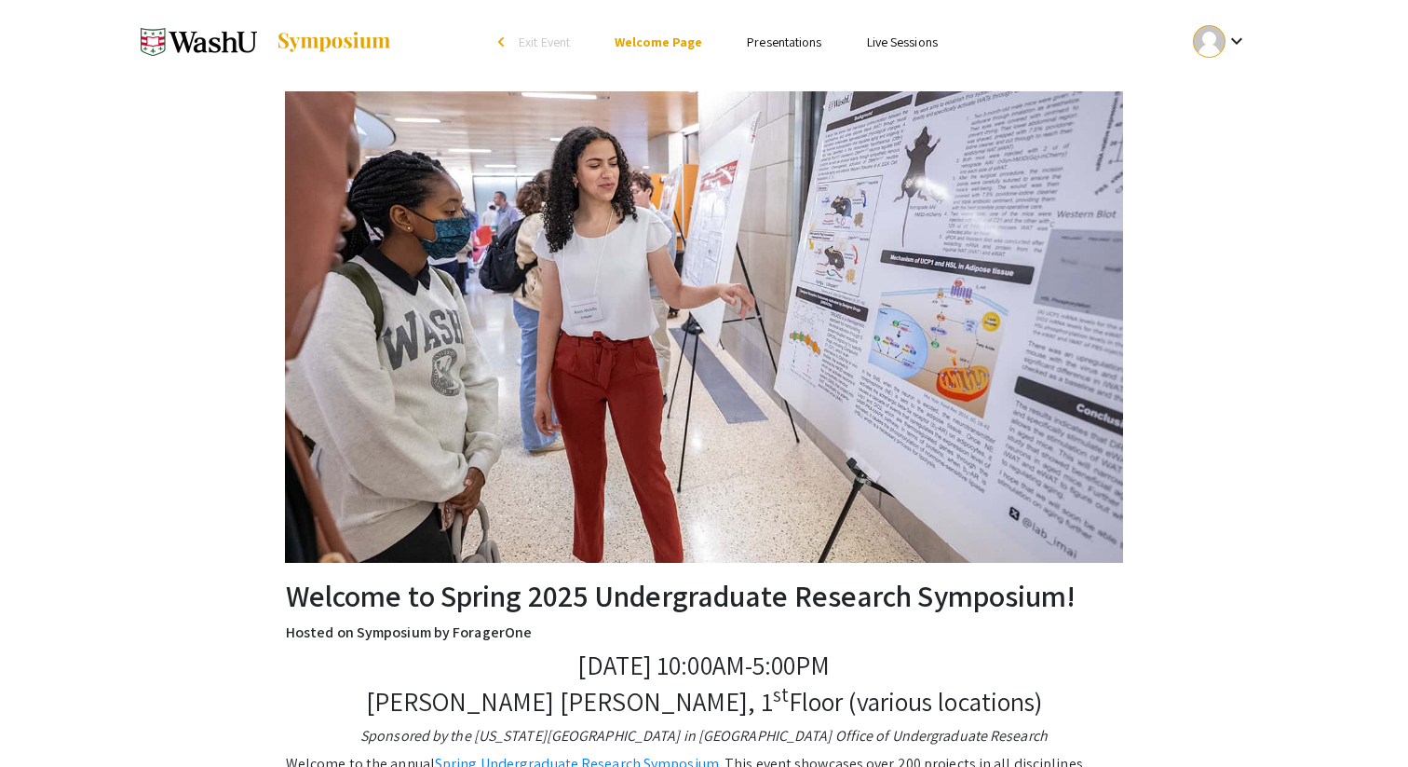
click at [757, 25] on ul "Skip navigation arrow_back_ios Exit Event Welcome Page Presentations Live Sessi…" at bounding box center [704, 42] width 372 height 84
click at [758, 33] on li "Presentations" at bounding box center [784, 42] width 119 height 22
click at [760, 40] on link "Presentations" at bounding box center [784, 42] width 75 height 17
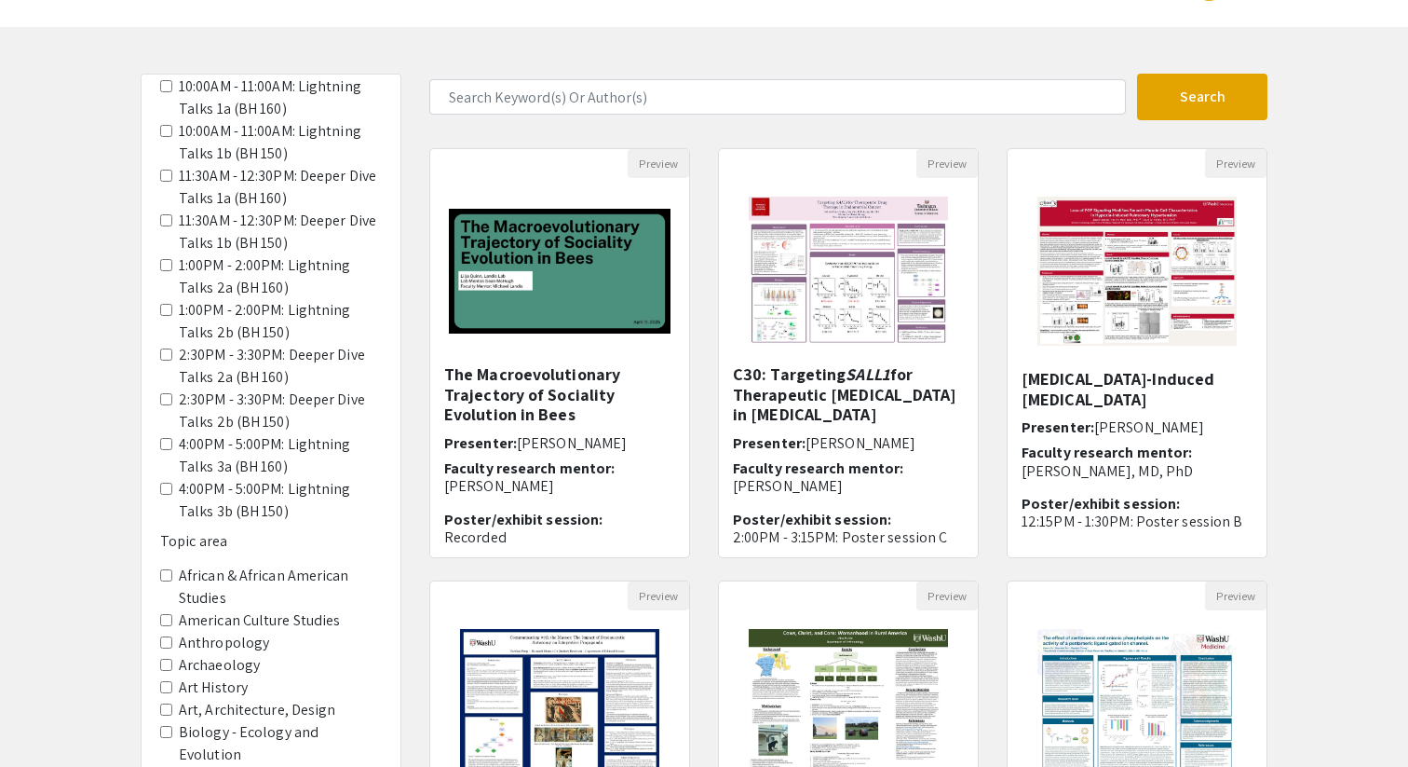
scroll to position [658, 0]
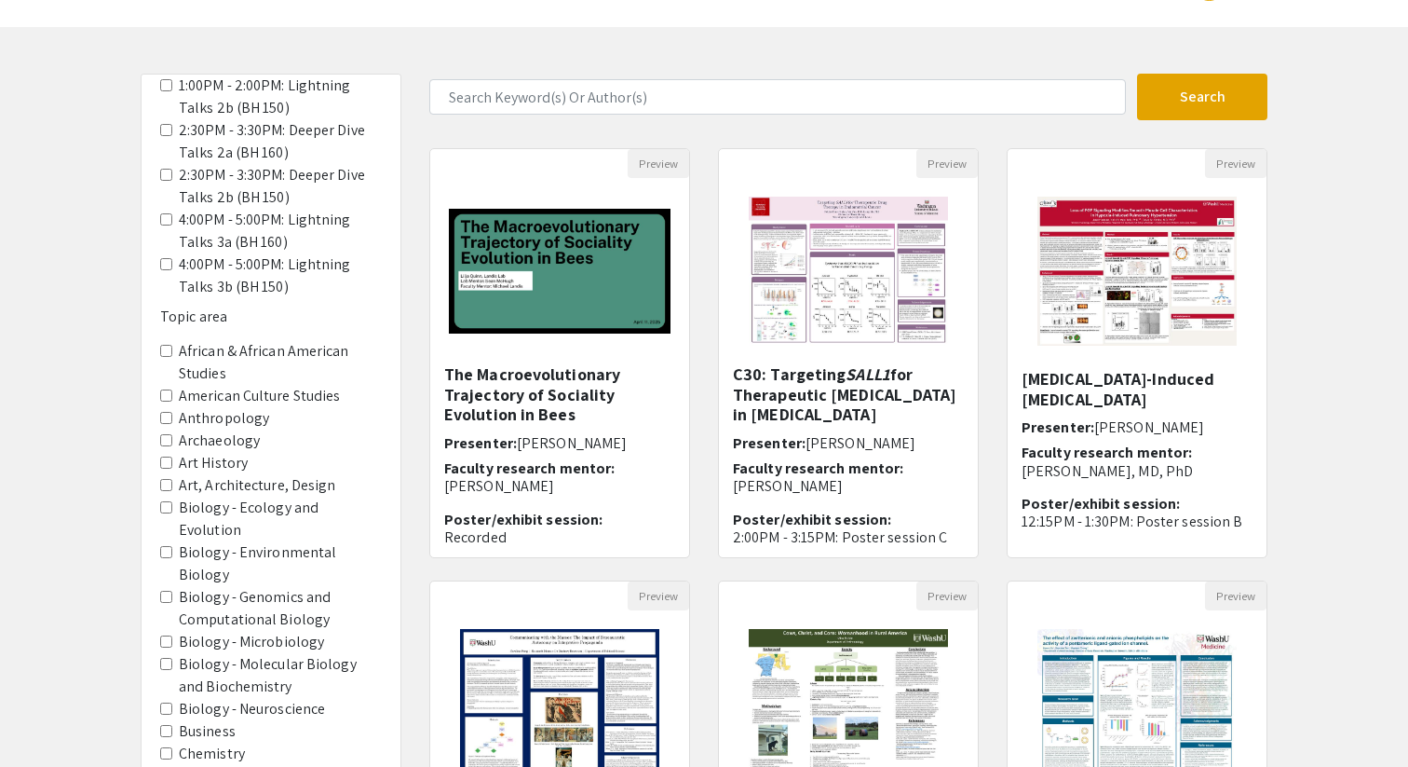
click at [266, 631] on label "Biology - Microbiology" at bounding box center [251, 642] width 145 height 22
click at [172, 635] on Microbiology "Biology - Microbiology" at bounding box center [166, 641] width 12 height 12
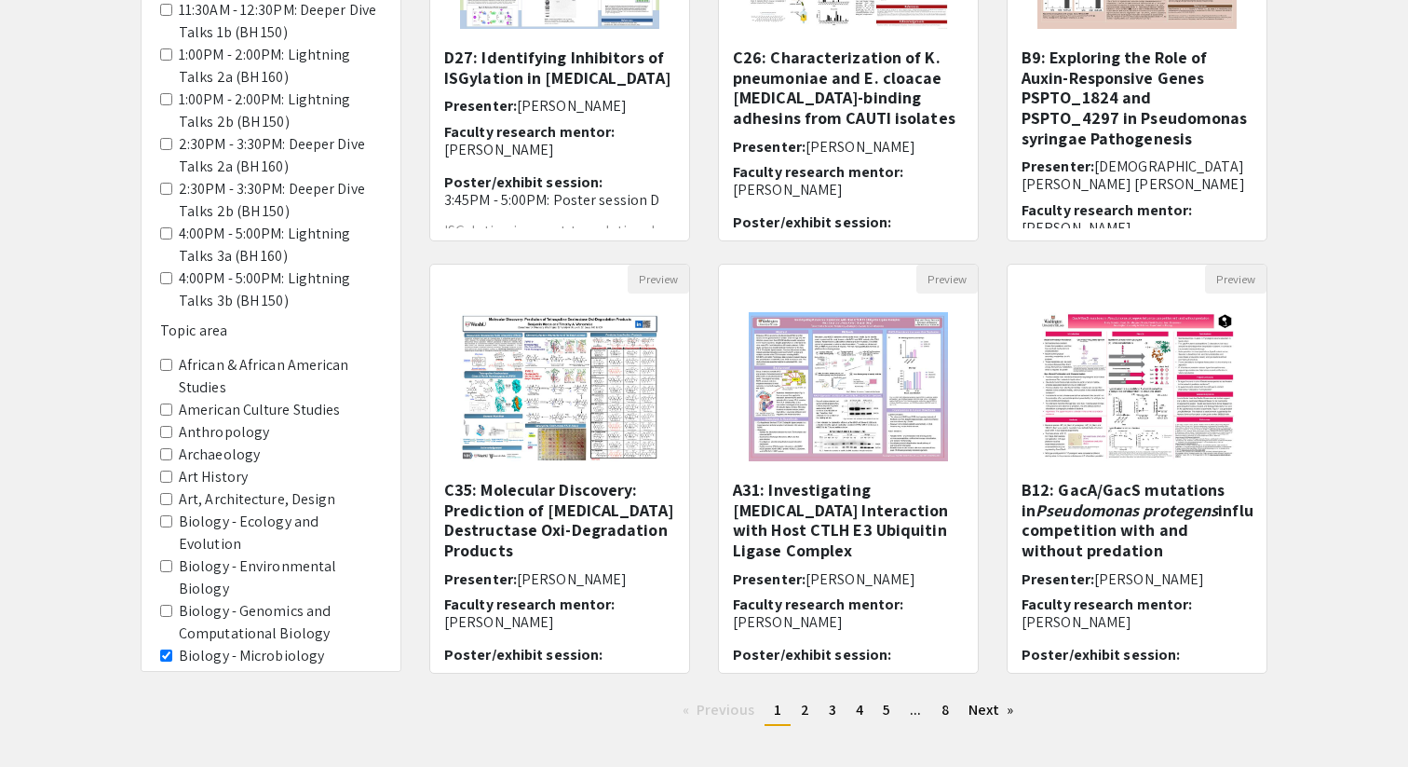
scroll to position [349, 0]
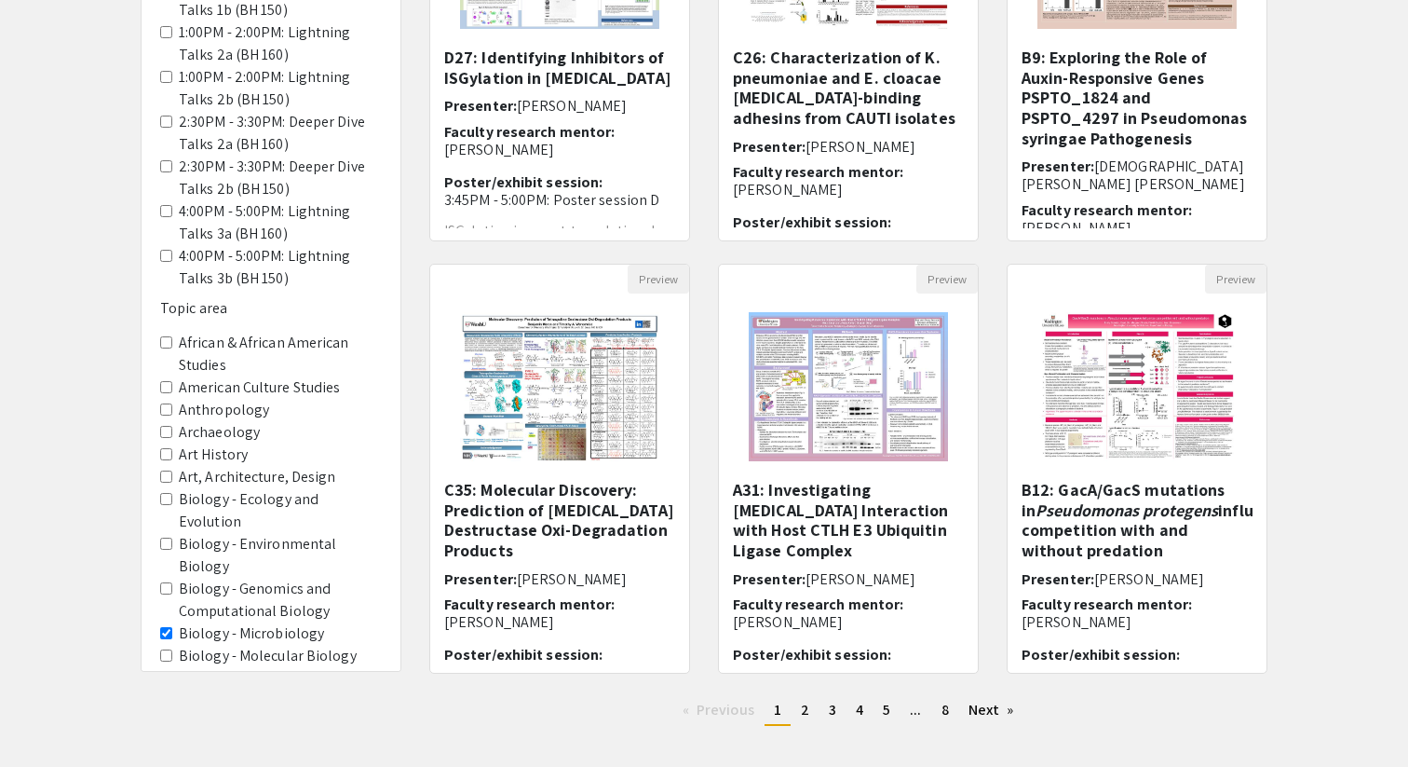
click at [265, 578] on label "Biology - Genomics and Computational Biology" at bounding box center [280, 600] width 203 height 45
click at [172, 582] on Biology "Biology - Genomics and Computational Biology" at bounding box center [166, 588] width 12 height 12
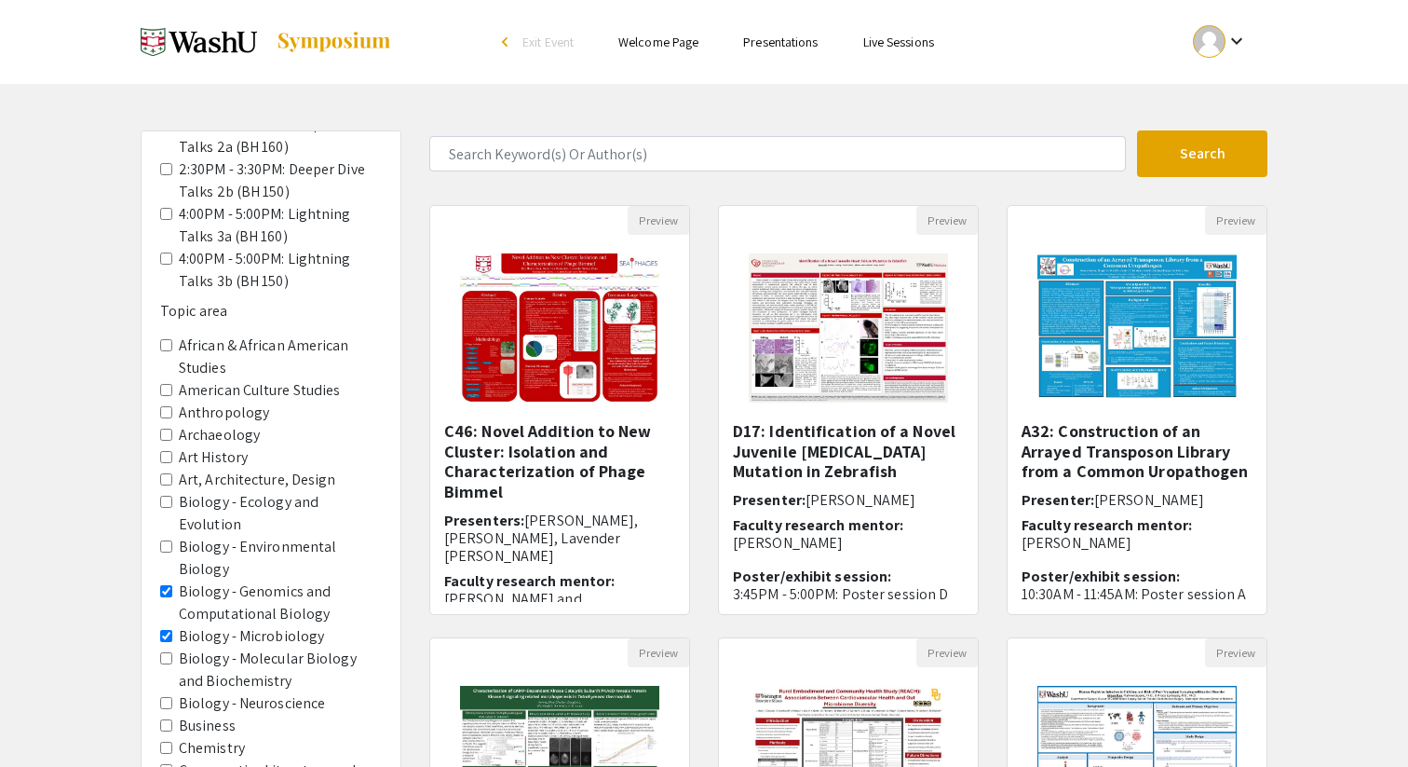
scroll to position [761, 0]
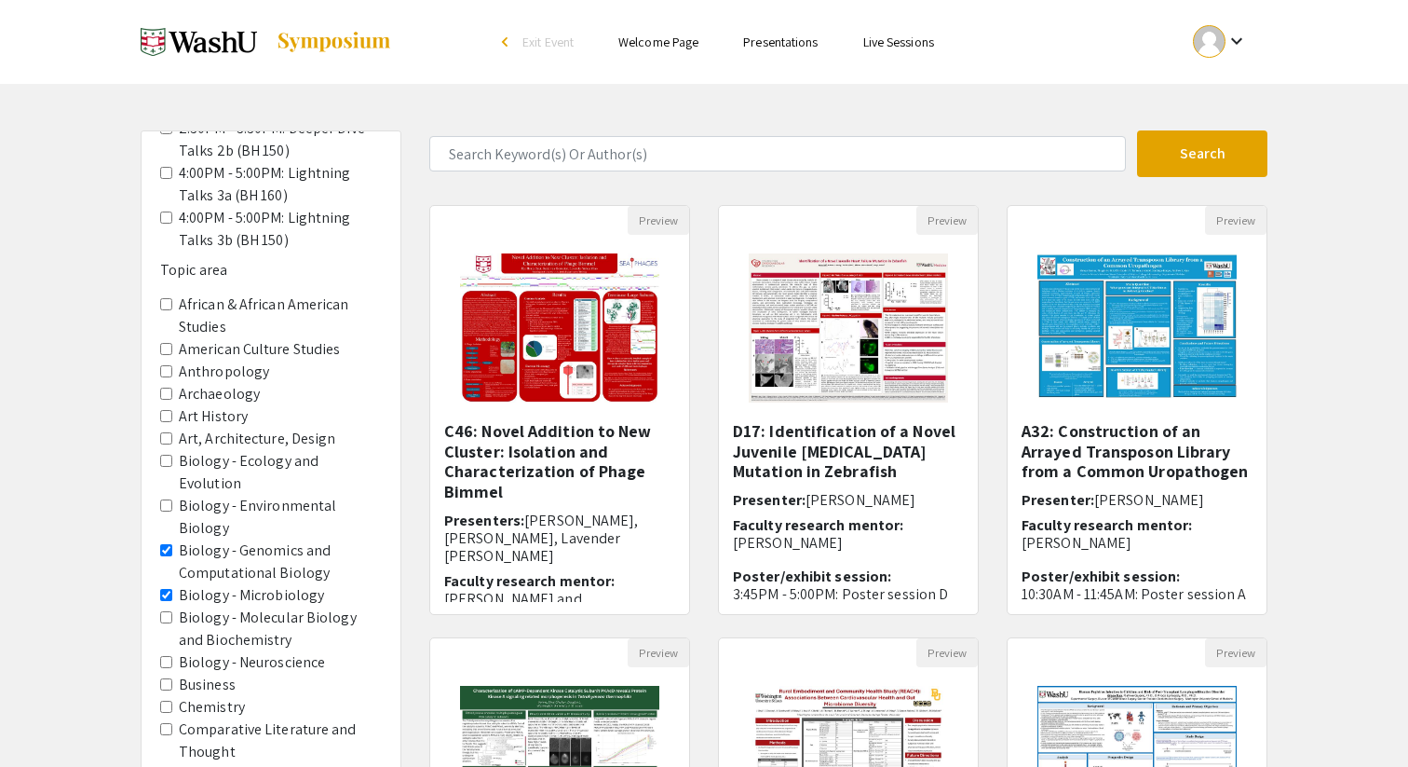
click at [264, 606] on label "Biology - Molecular Biology and Biochemistry" at bounding box center [280, 628] width 203 height 45
click at [172, 611] on Biochemistry "Biology - Molecular Biology and Biochemistry" at bounding box center [166, 617] width 12 height 12
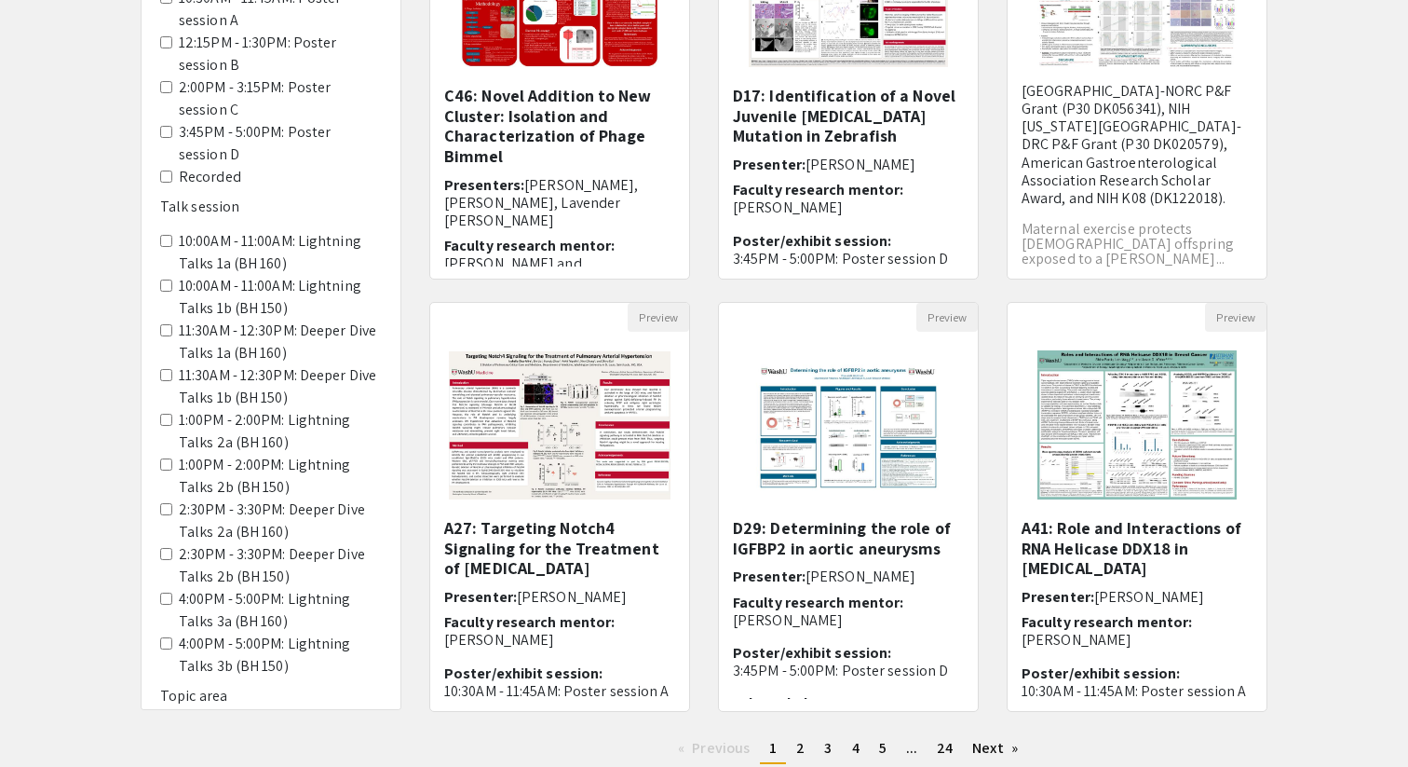
scroll to position [361, 0]
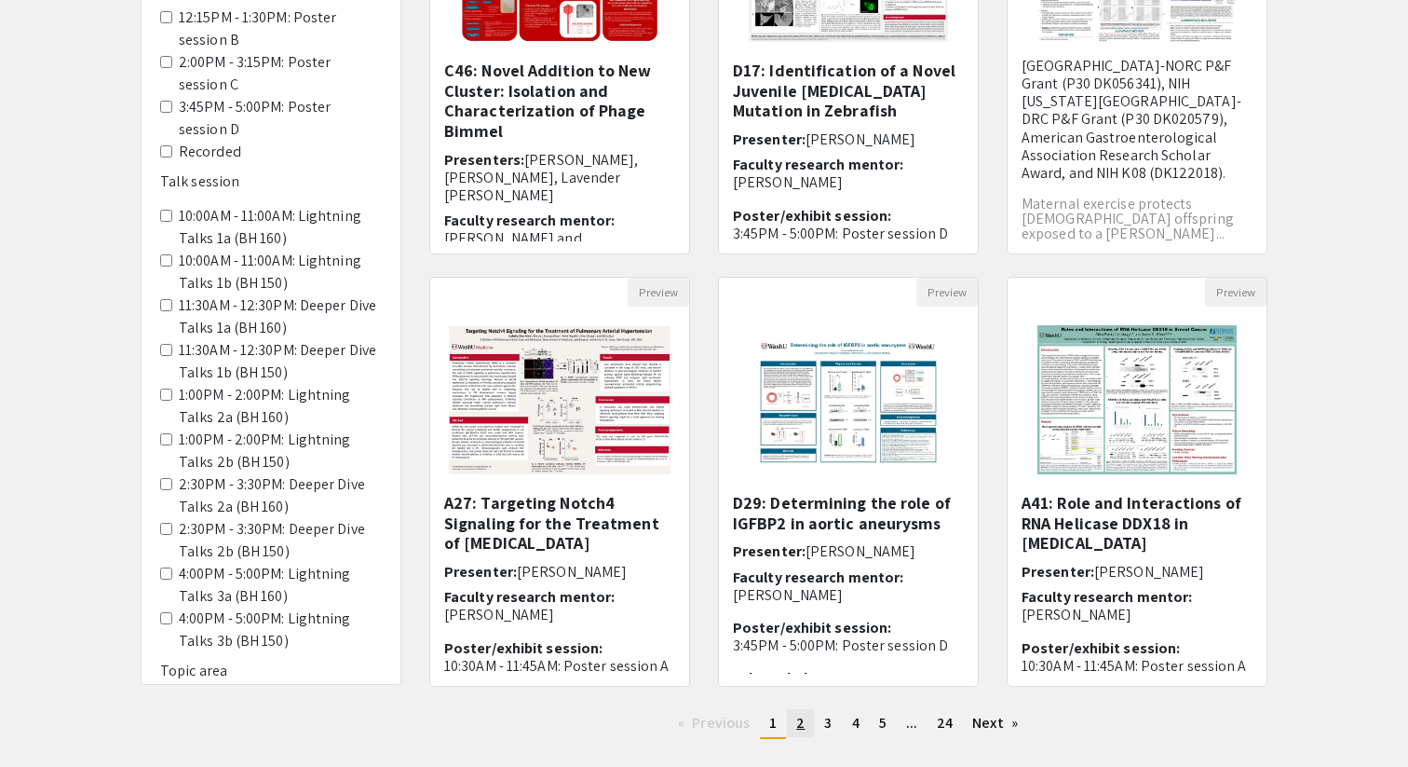
click at [798, 723] on span "2" at bounding box center [800, 723] width 8 height 20
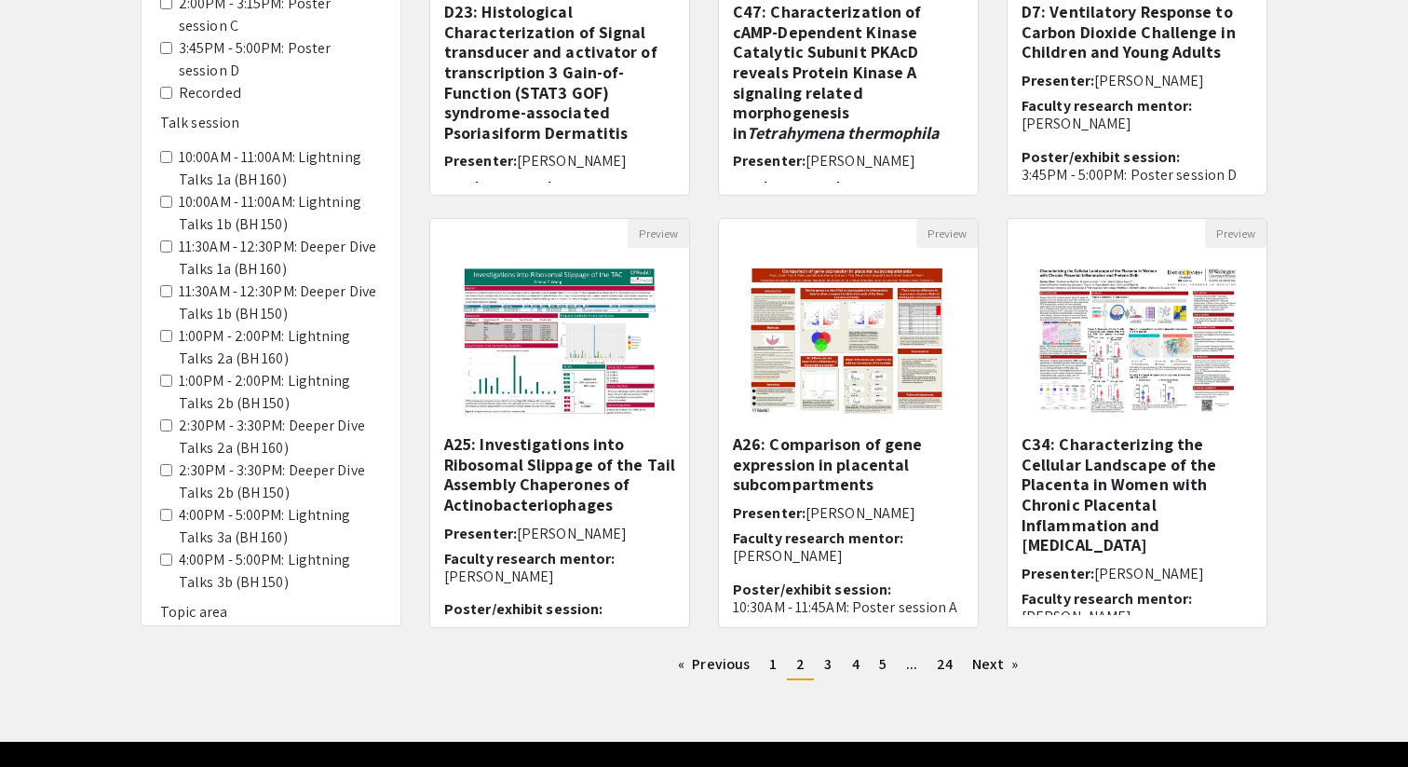
scroll to position [469, 0]
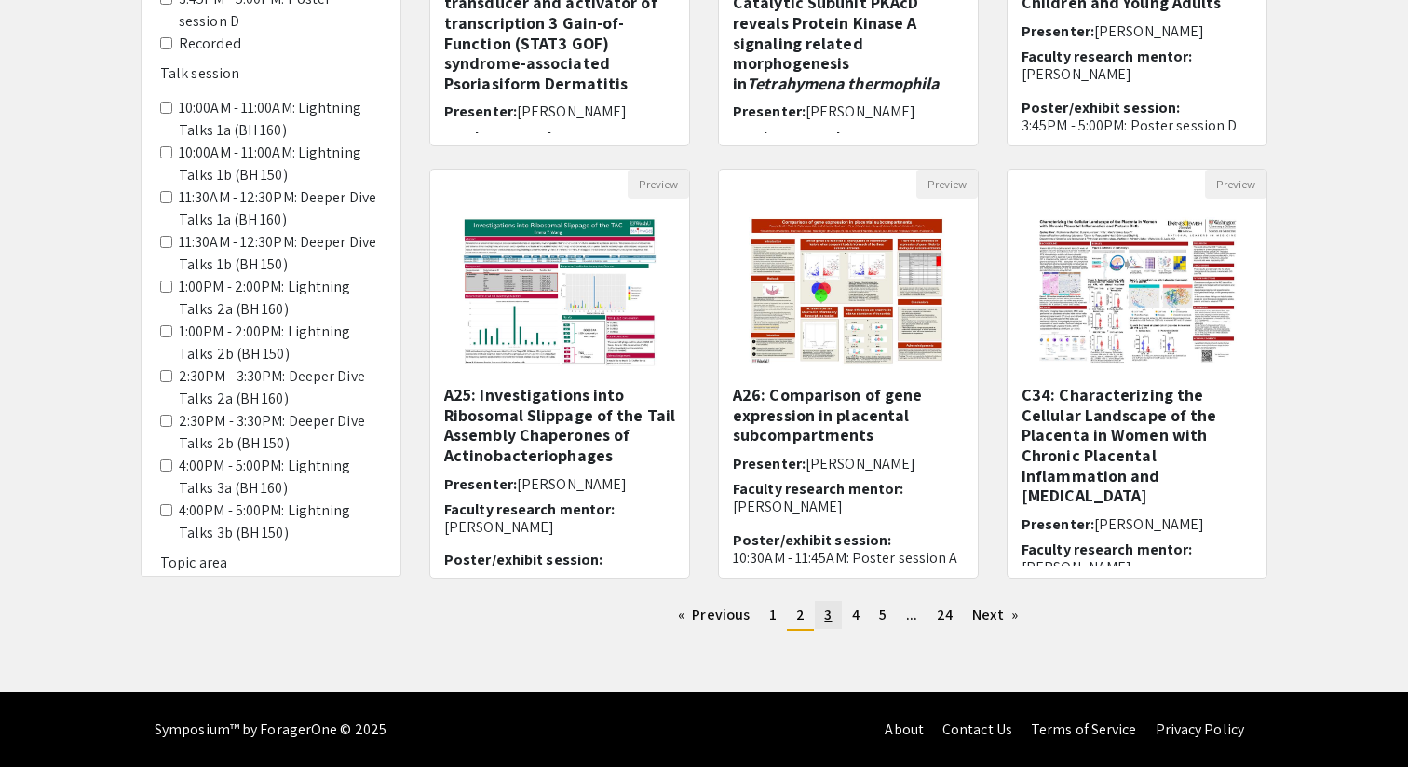
click at [827, 621] on span "3" at bounding box center [827, 615] width 7 height 20
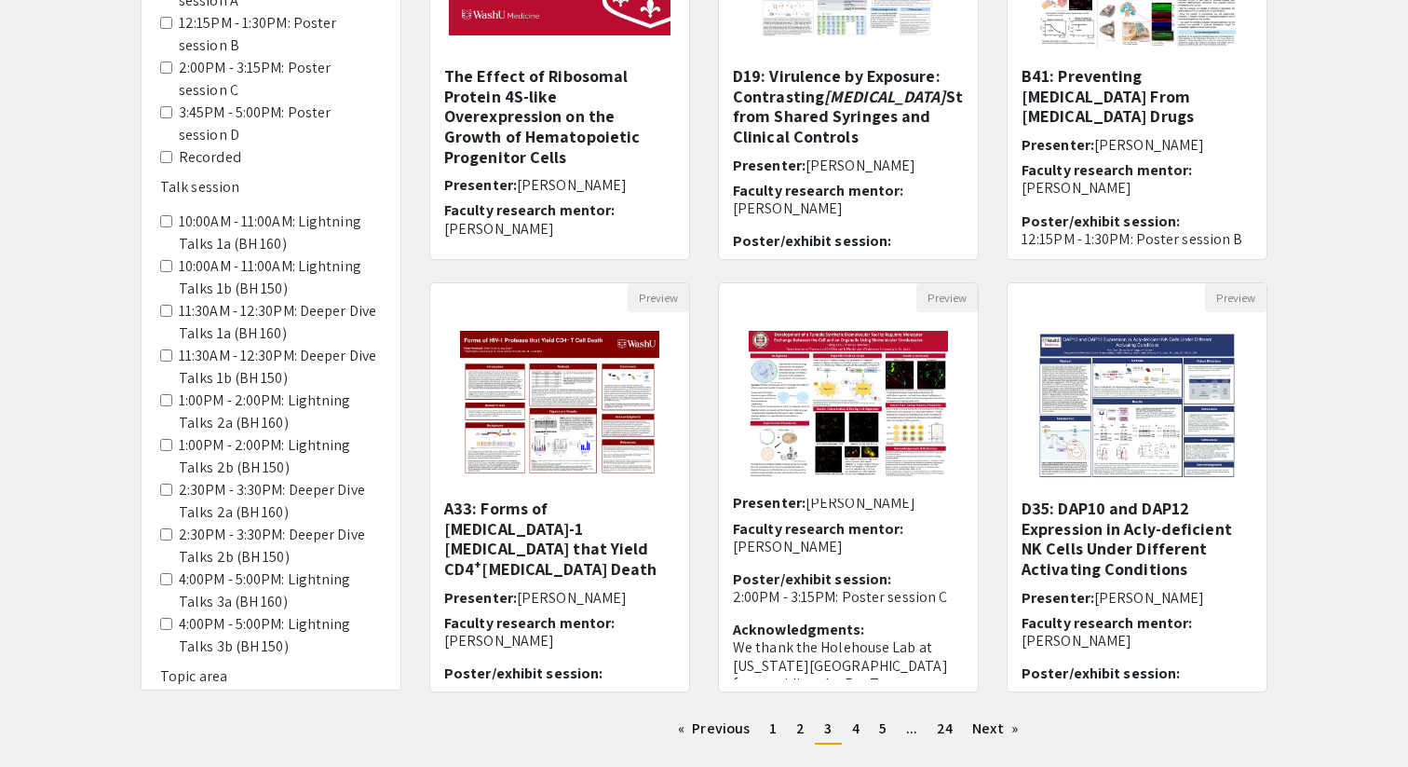
scroll to position [469, 0]
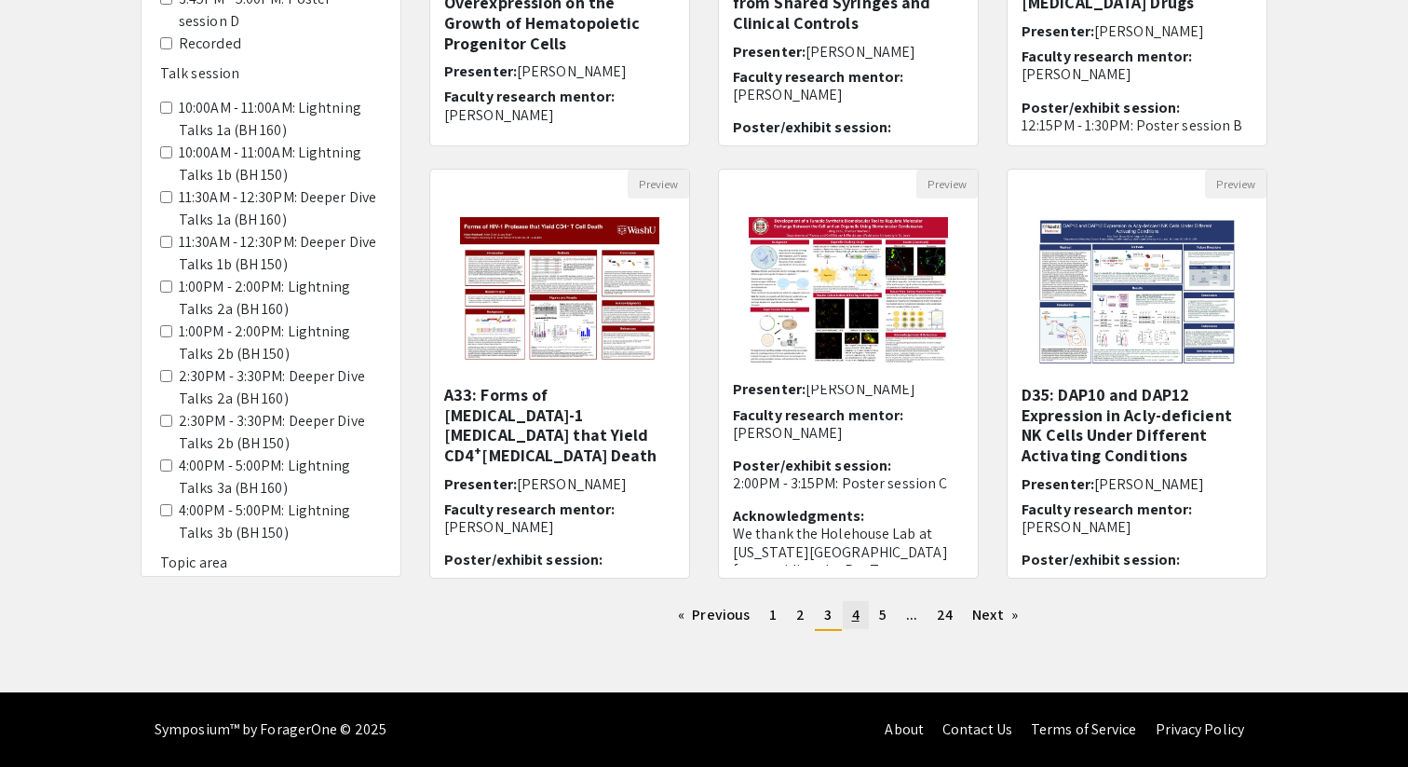
click at [864, 620] on link "page 4" at bounding box center [856, 615] width 26 height 28
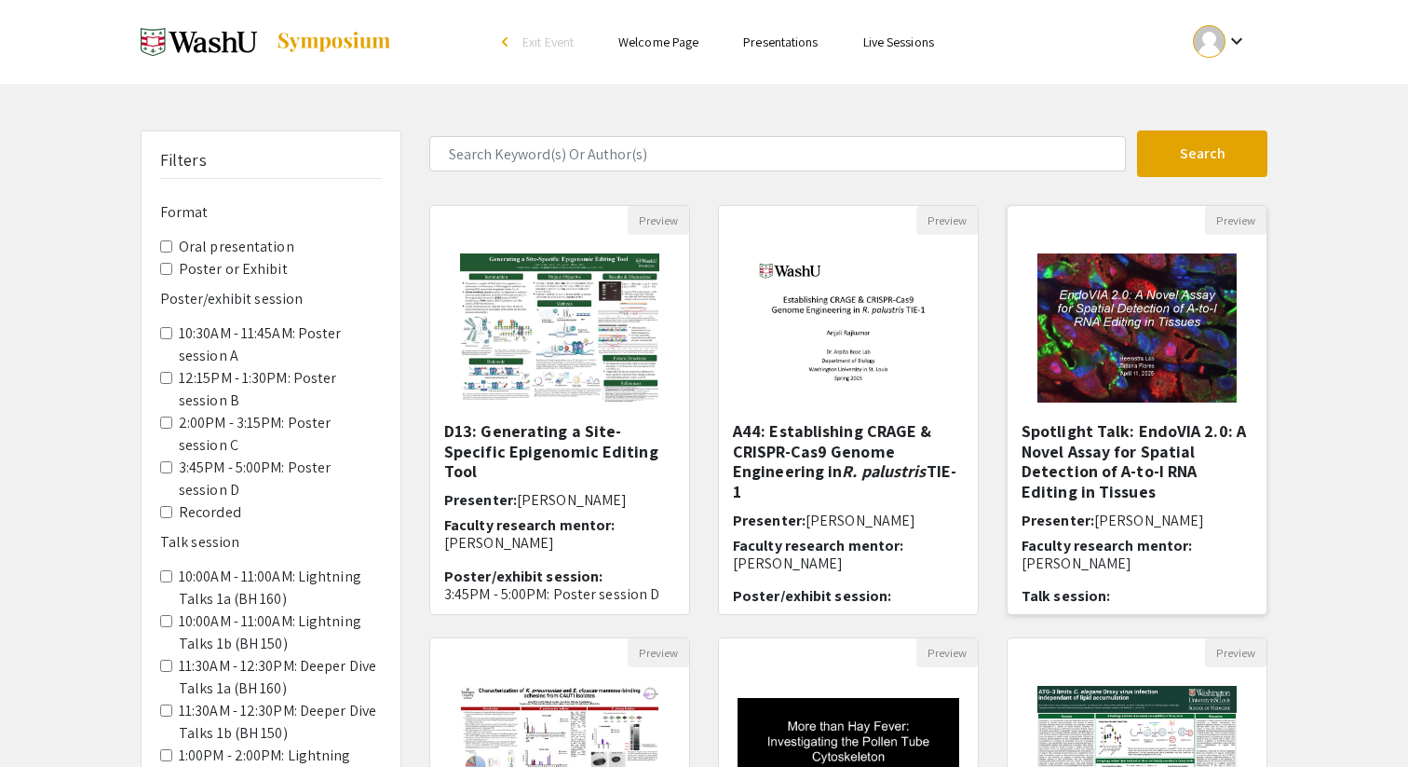
click at [1054, 469] on h5 "Spotlight Talk: EndoVIA 2.0: A Novel Assay for Spatial Detection of A-to-I RNA …" at bounding box center [1137, 461] width 231 height 80
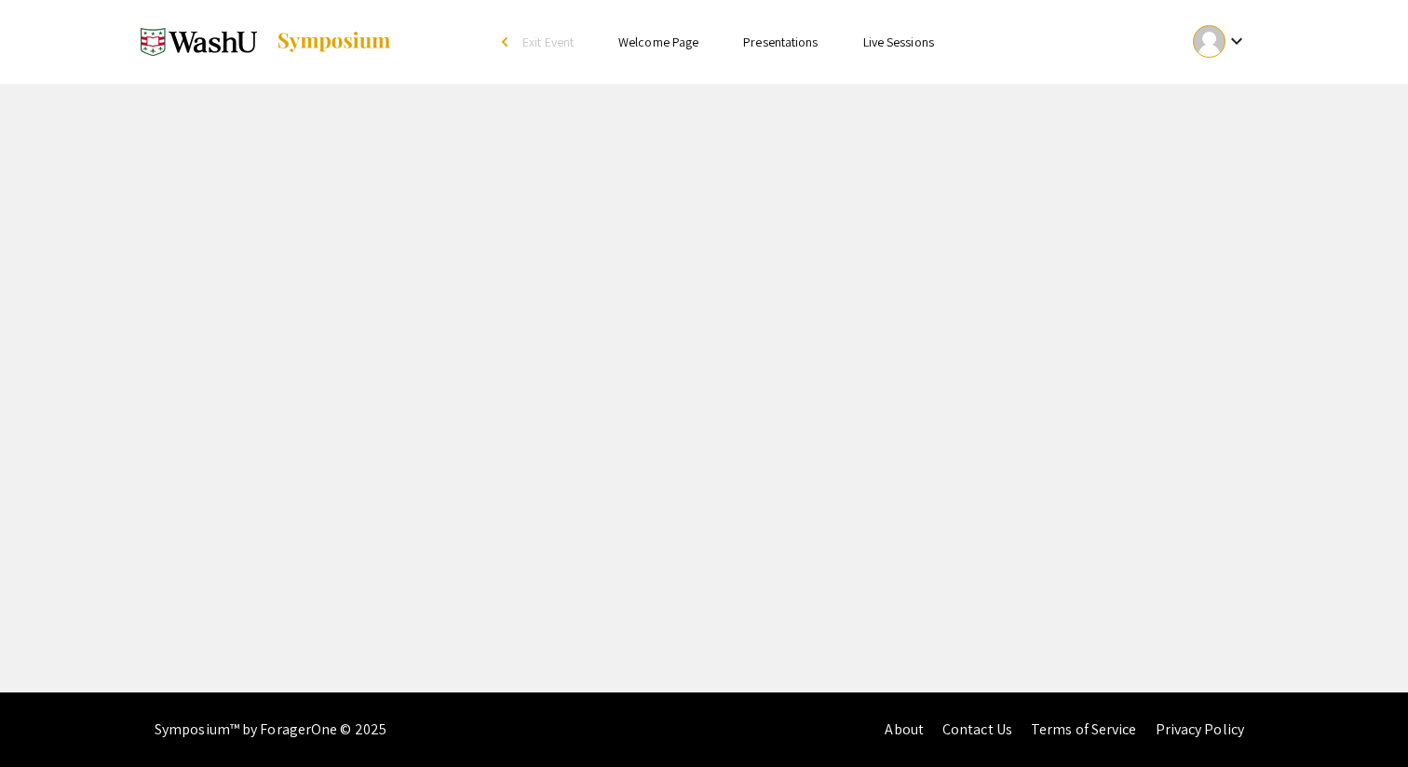
select select "custom"
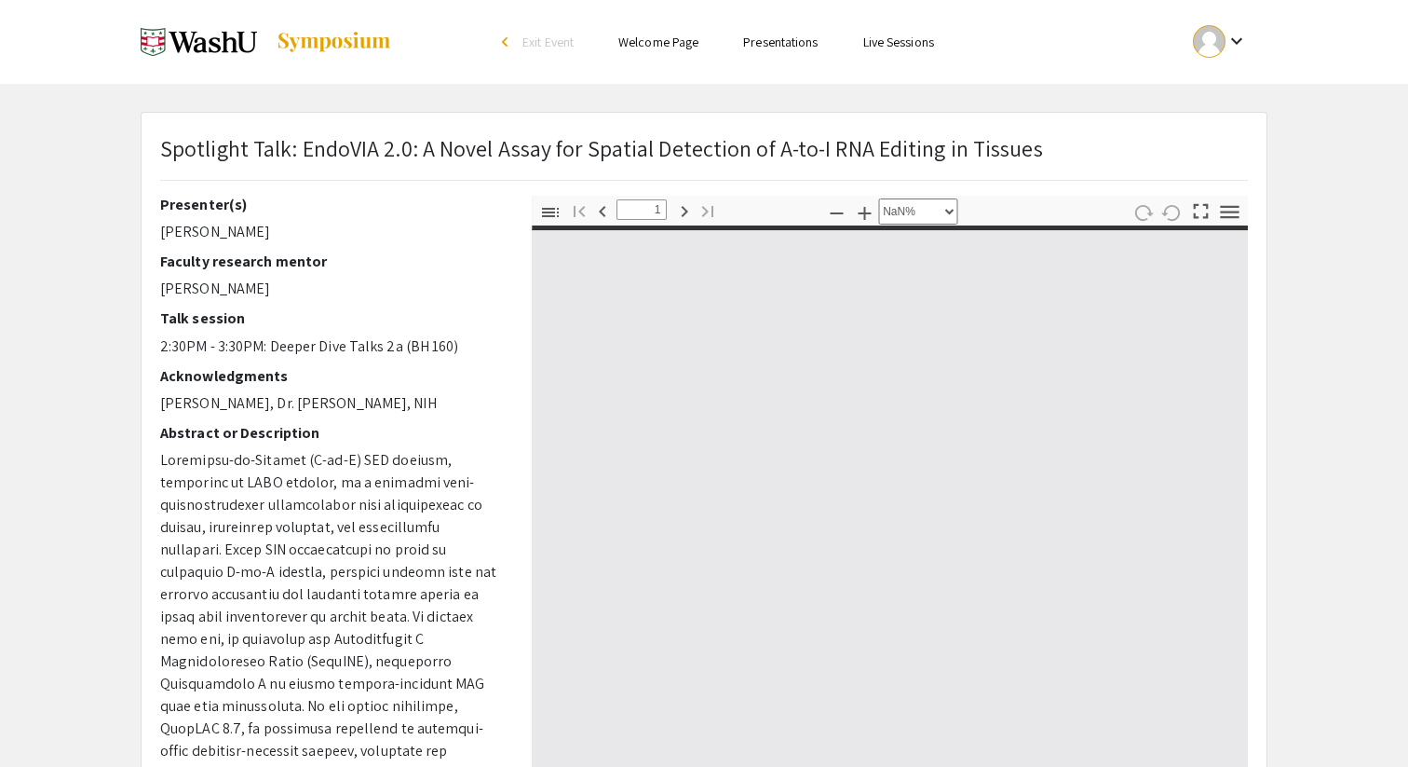
type input "0"
select select "custom"
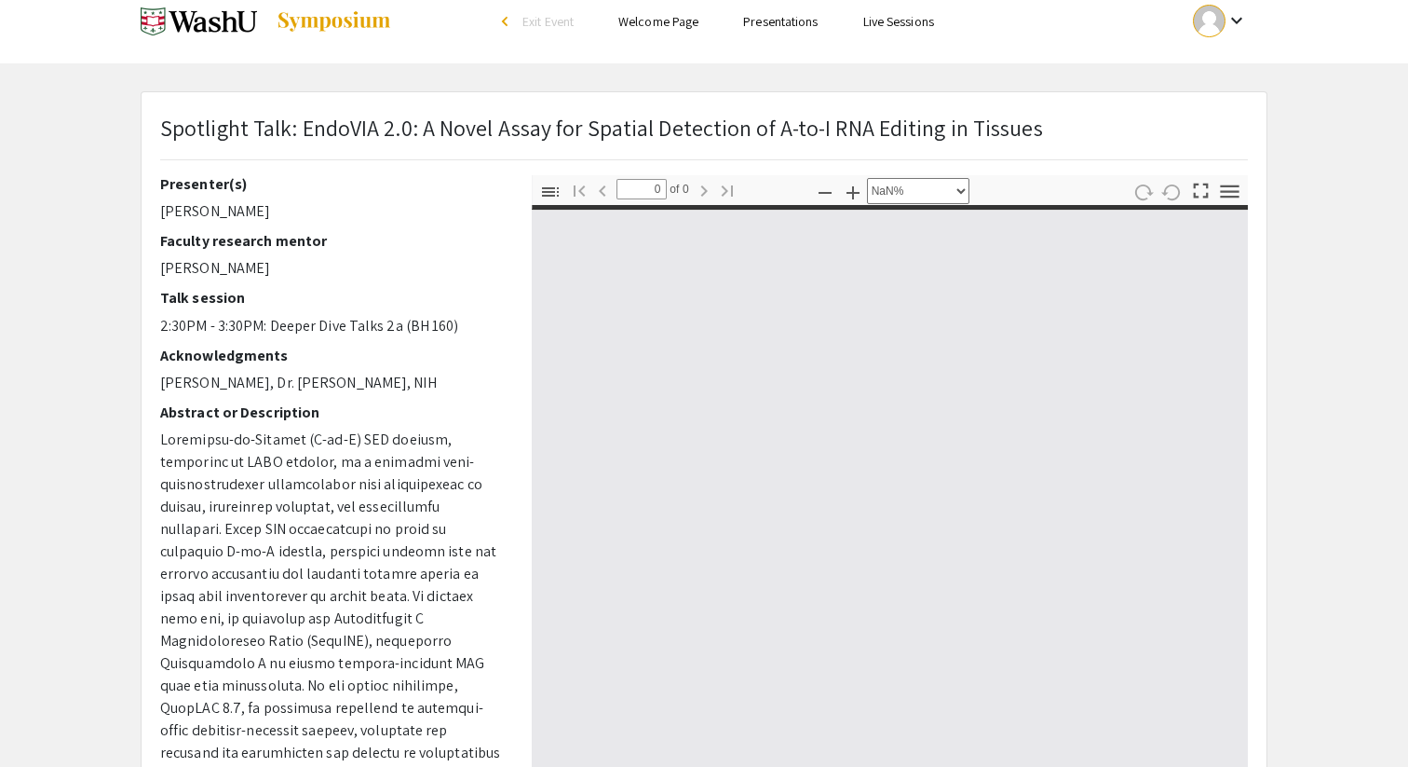
type input "1"
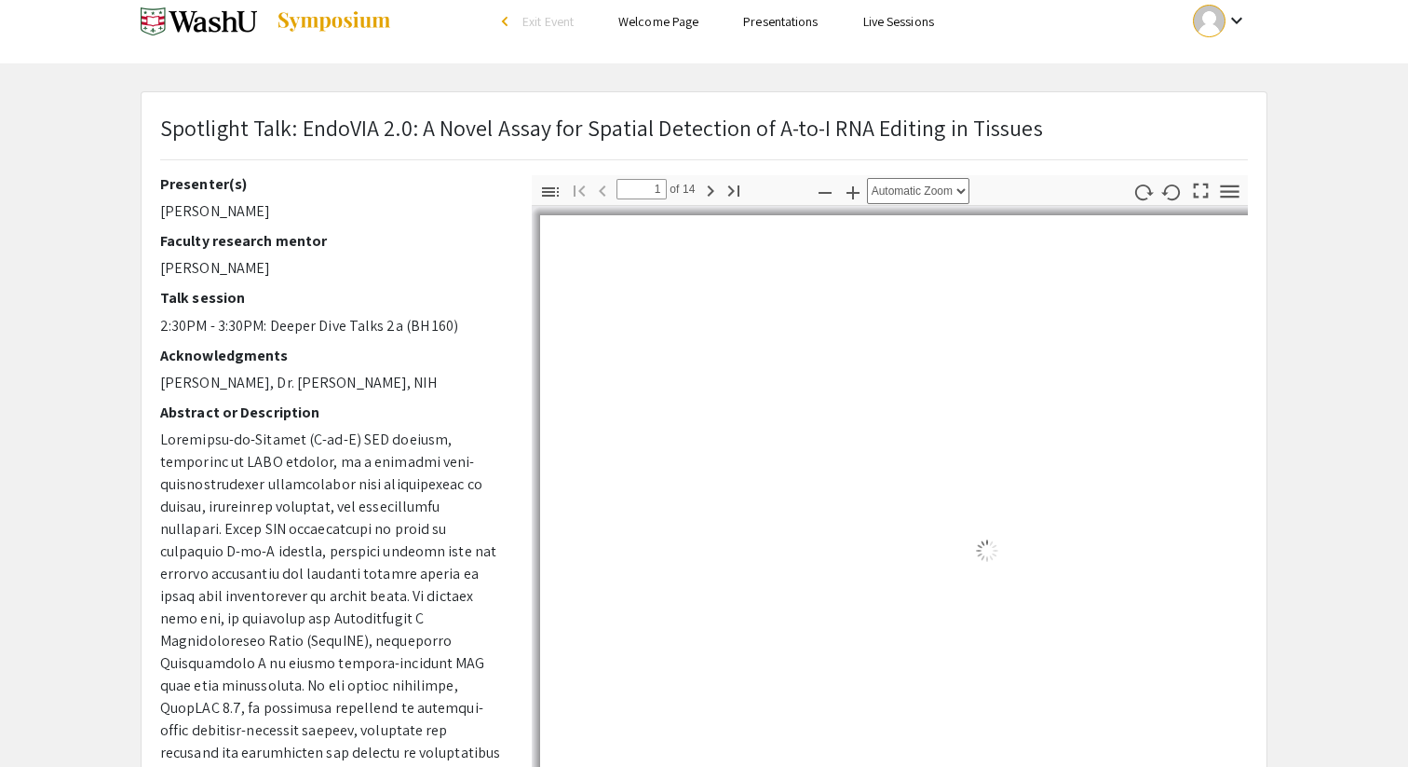
select select "auto"
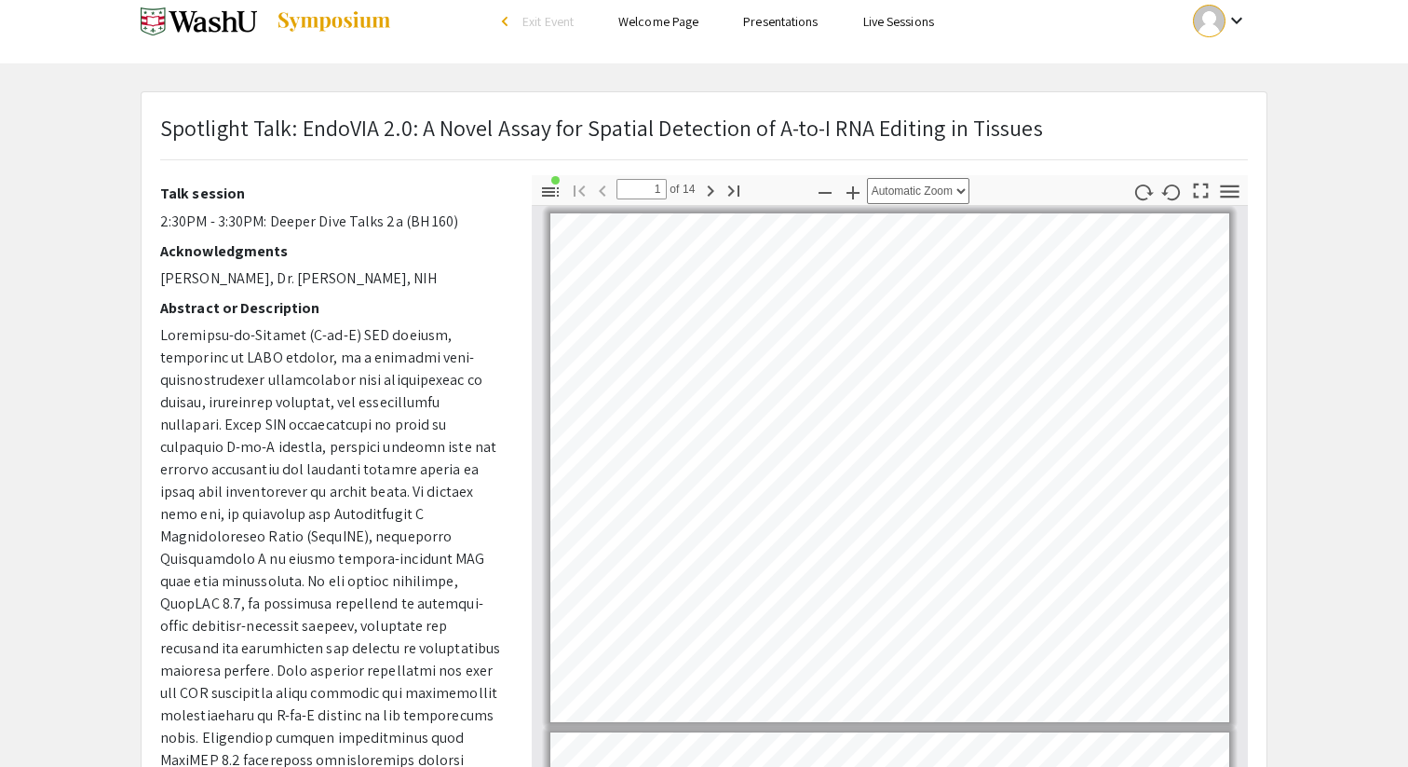
scroll to position [175, 0]
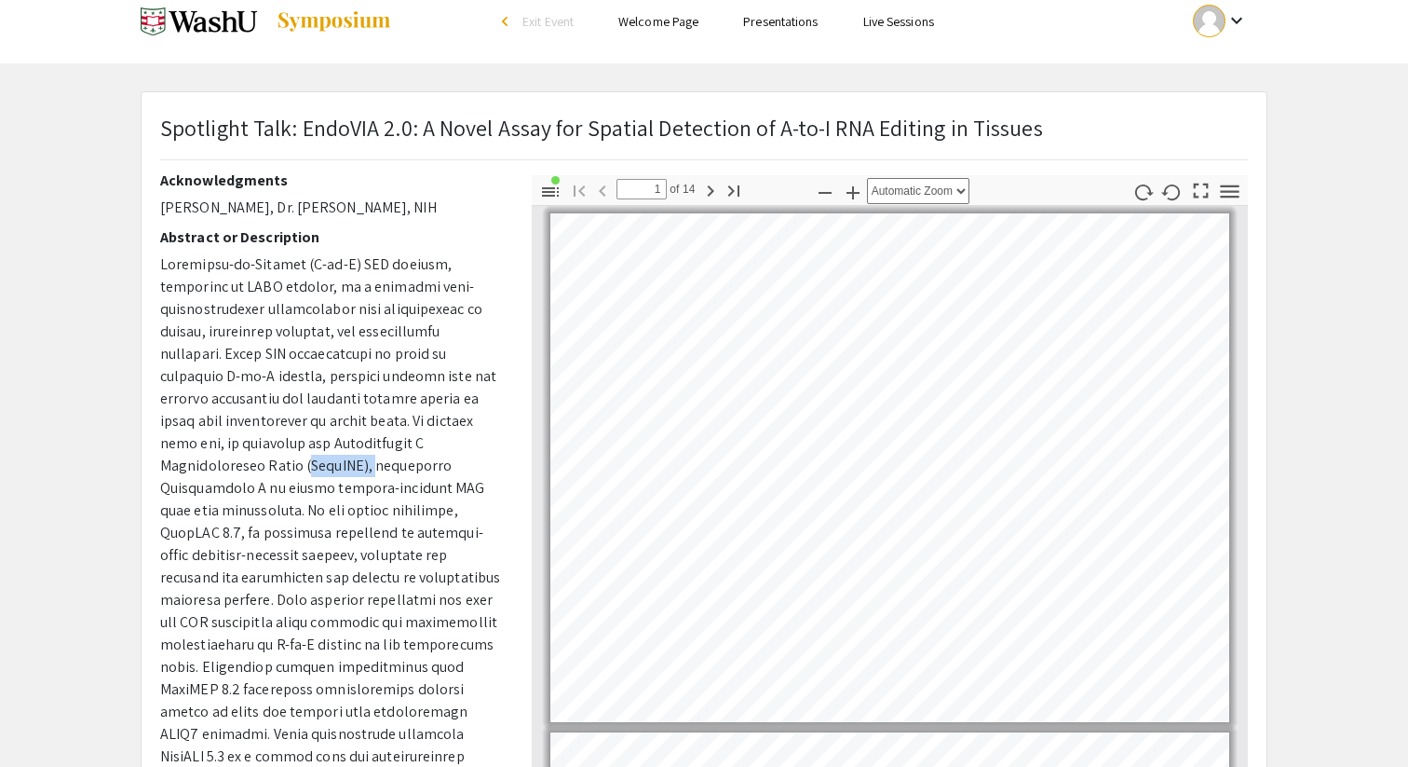
drag, startPoint x: 405, startPoint y: 446, endPoint x: 473, endPoint y: 438, distance: 68.5
click at [473, 438] on p at bounding box center [332, 555] width 344 height 604
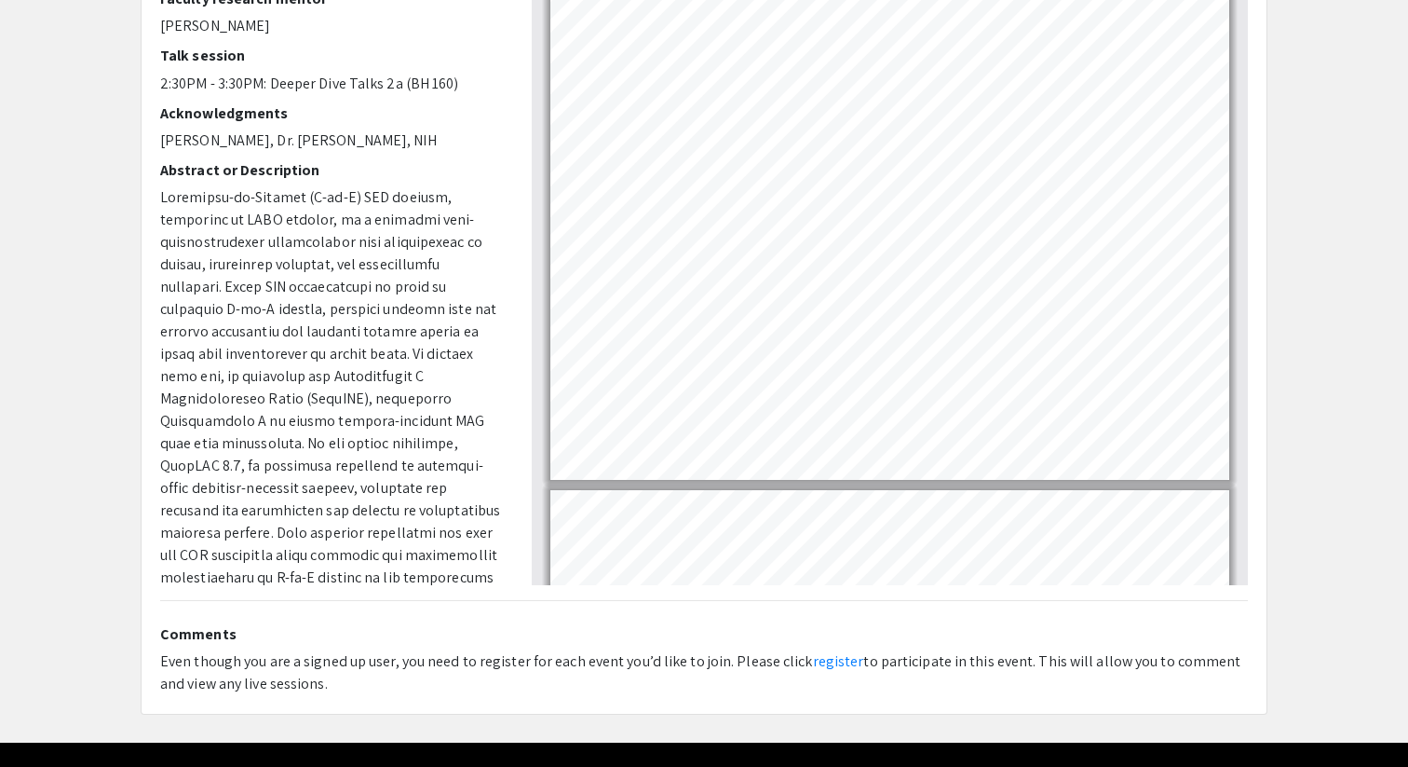
scroll to position [0, 0]
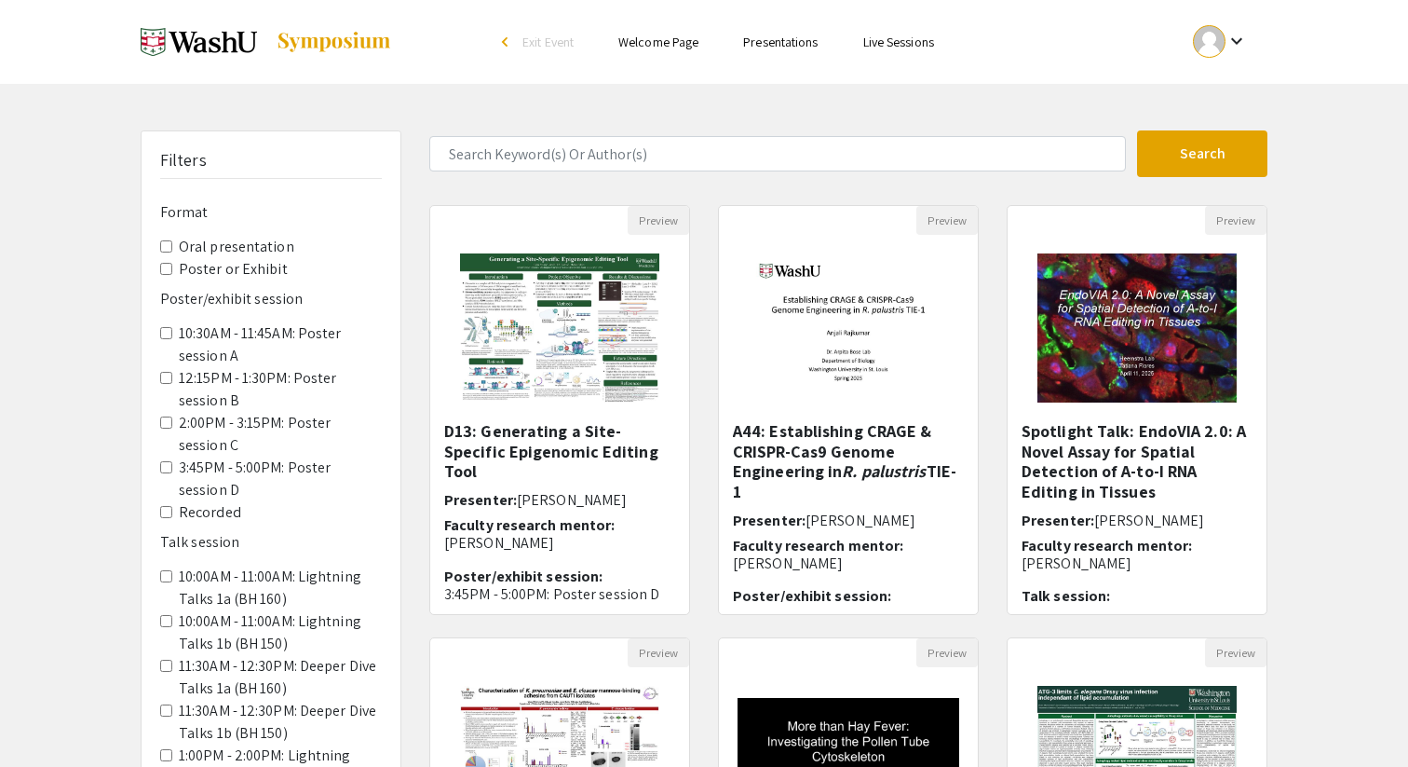
scroll to position [469, 0]
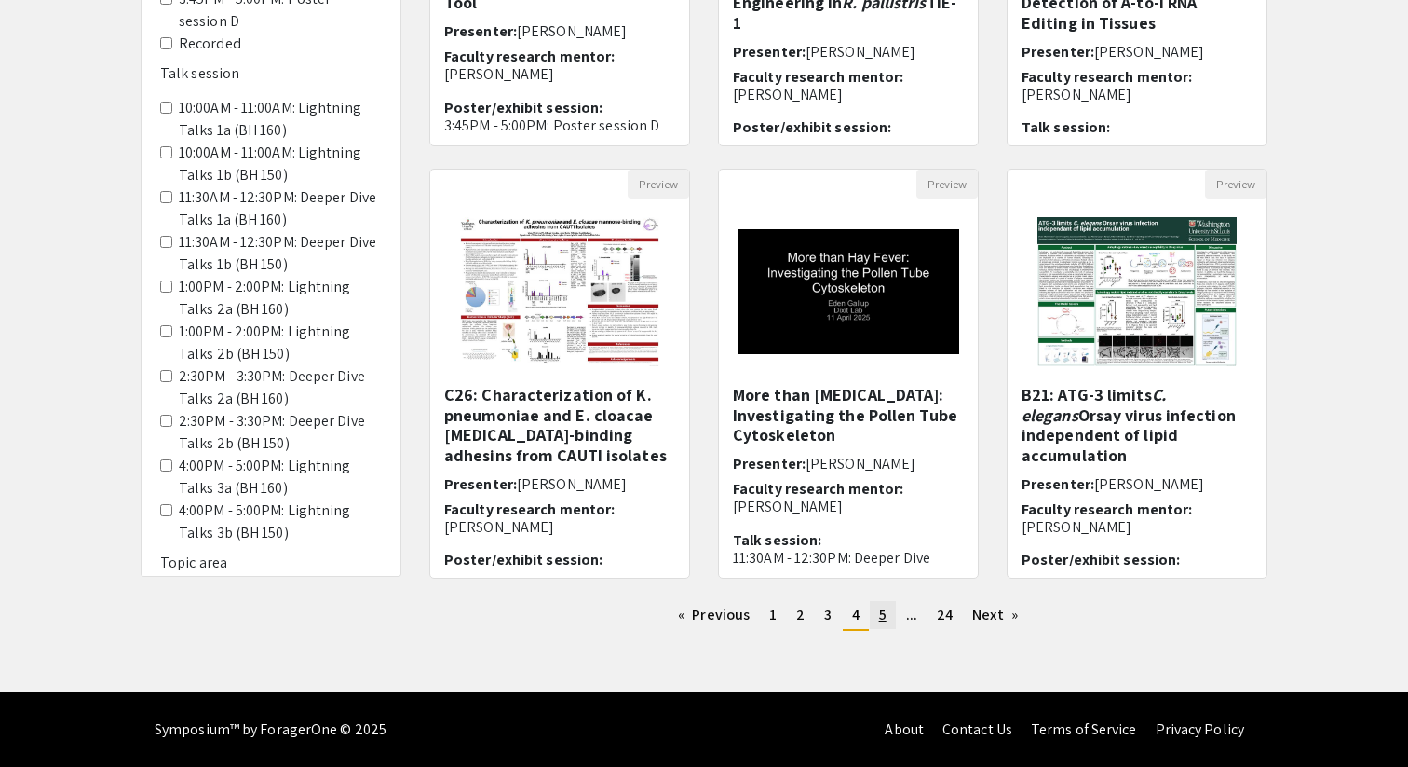
click at [877, 617] on link "page 5" at bounding box center [883, 615] width 26 height 28
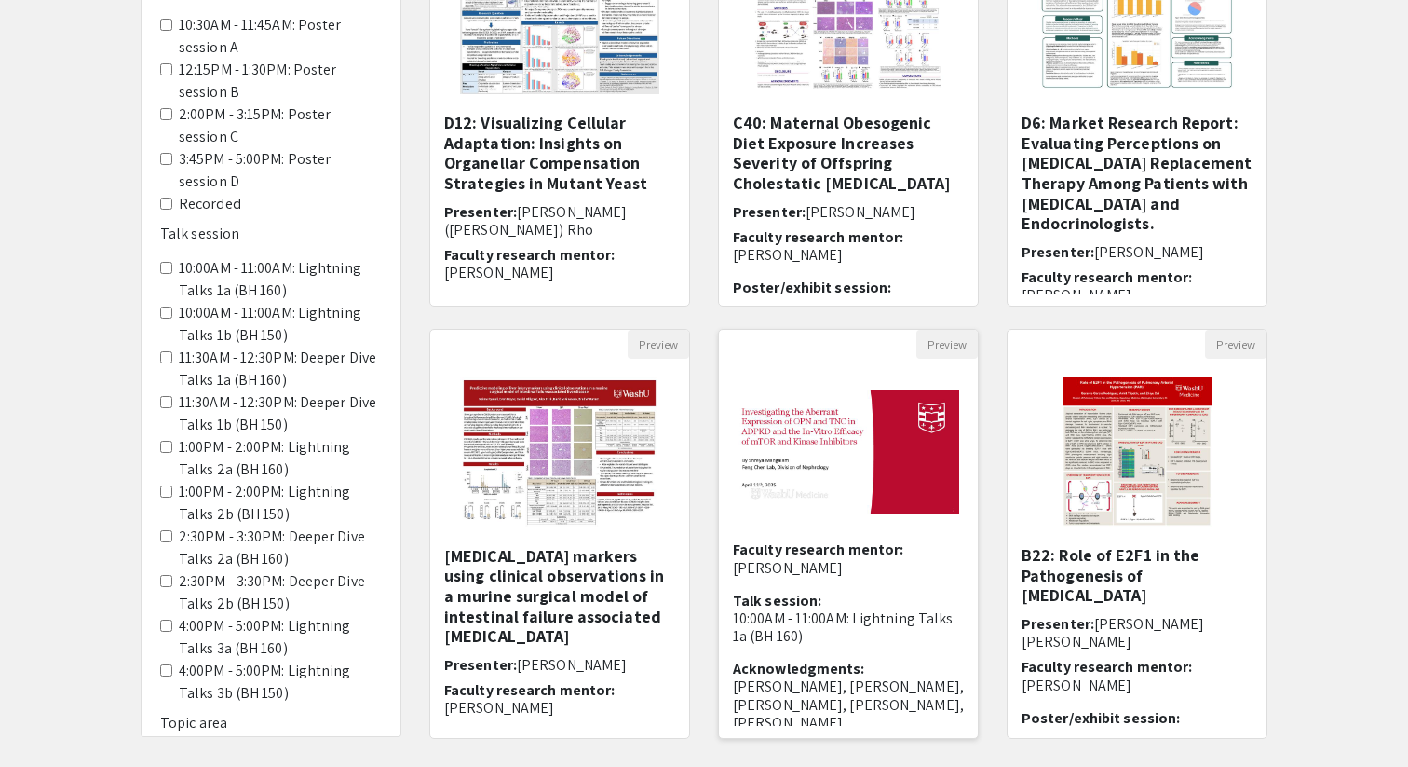
scroll to position [142, 0]
click at [809, 498] on img at bounding box center [848, 452] width 259 height 162
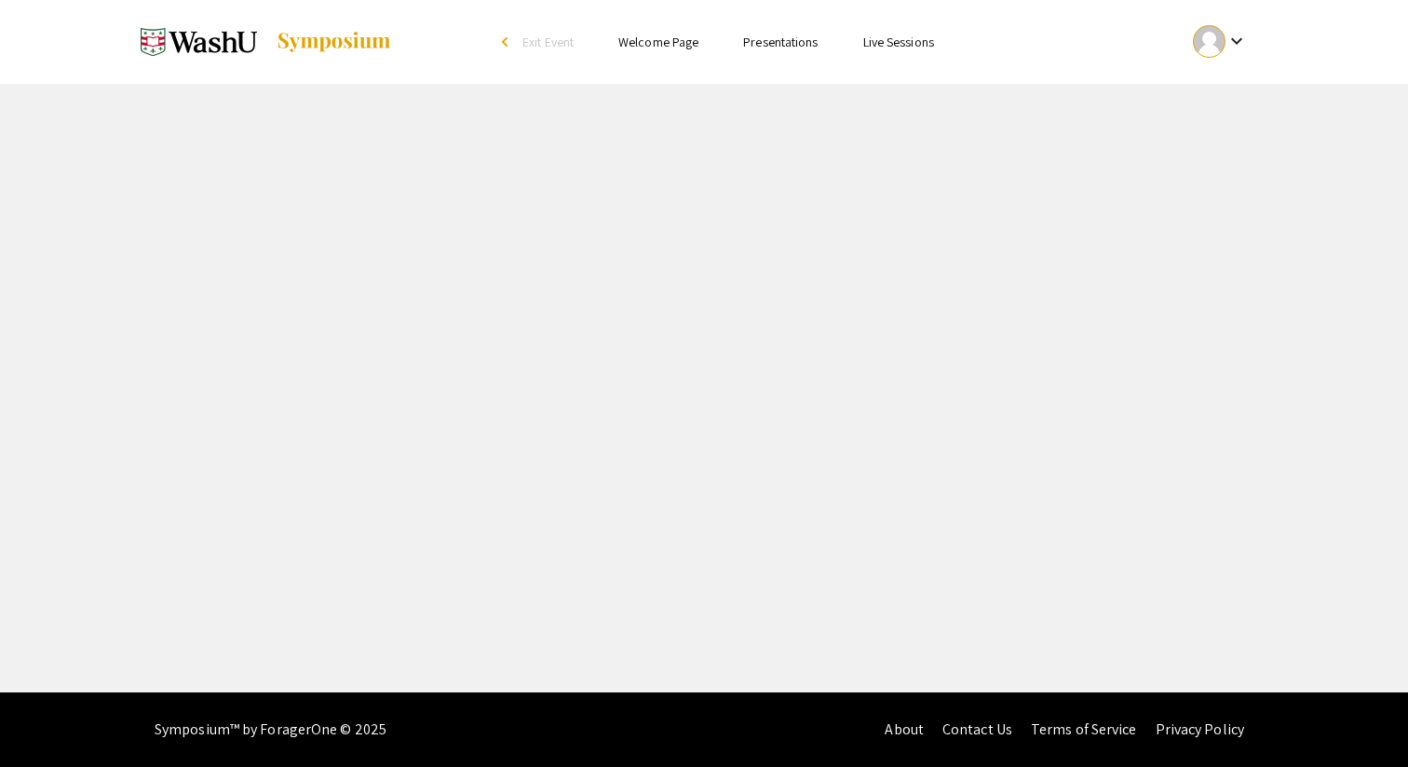
select select "custom"
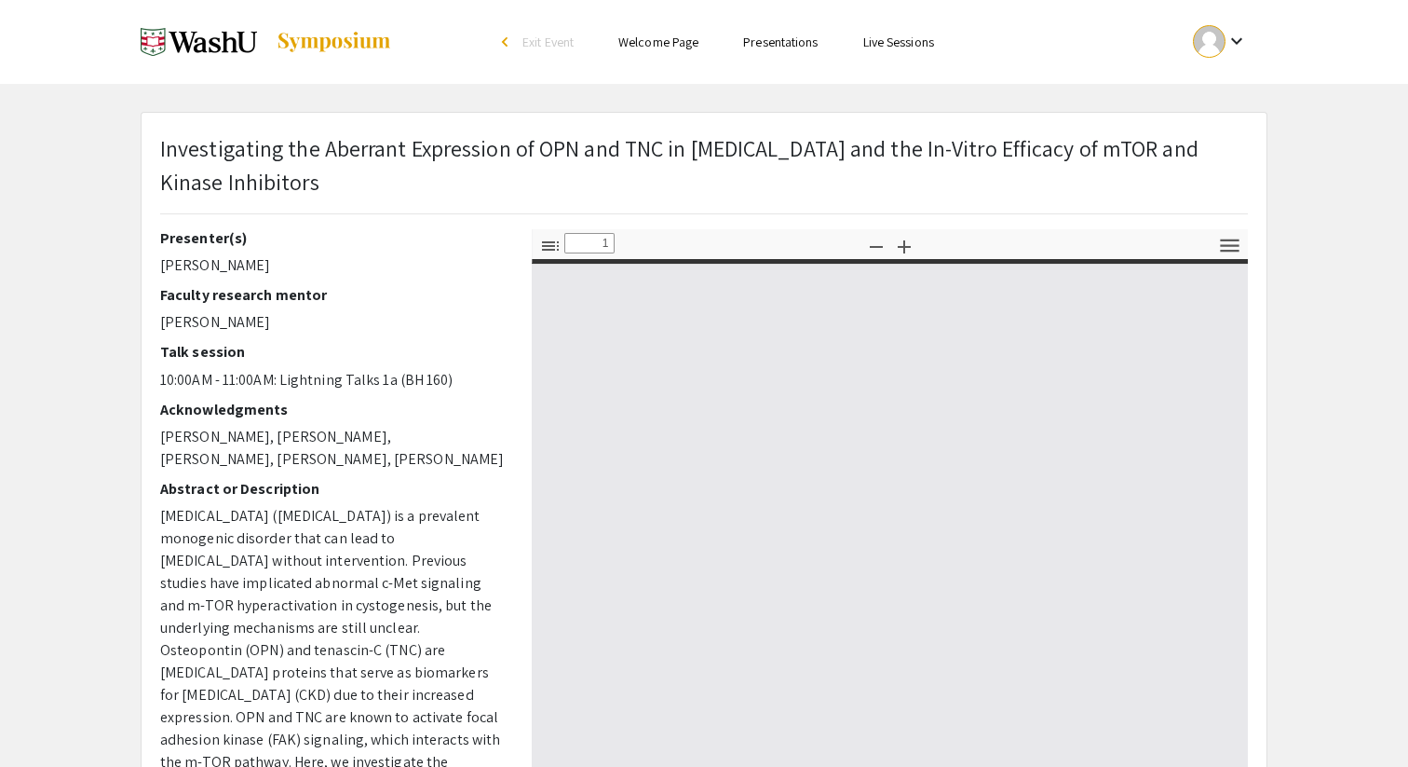
type input "0"
select select "custom"
type input "1"
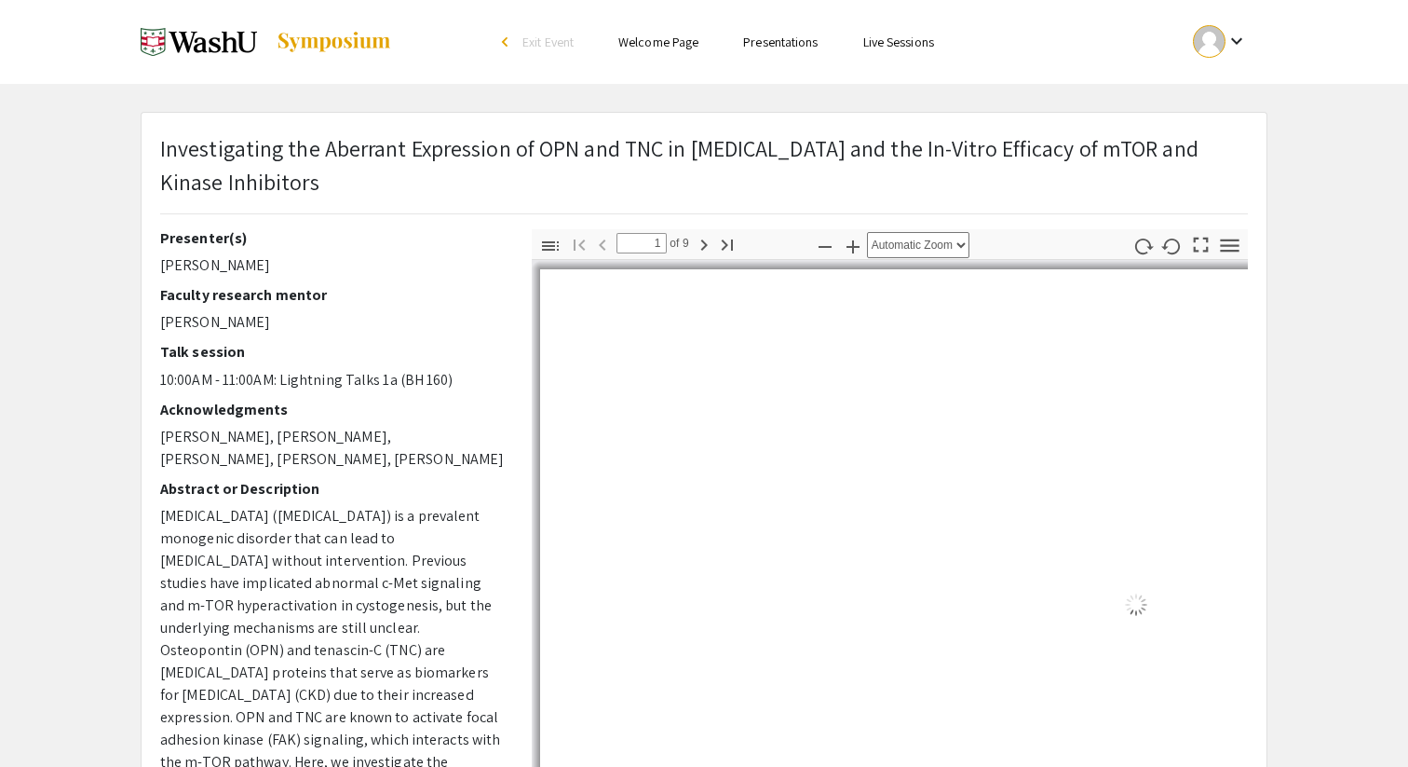
select select "auto"
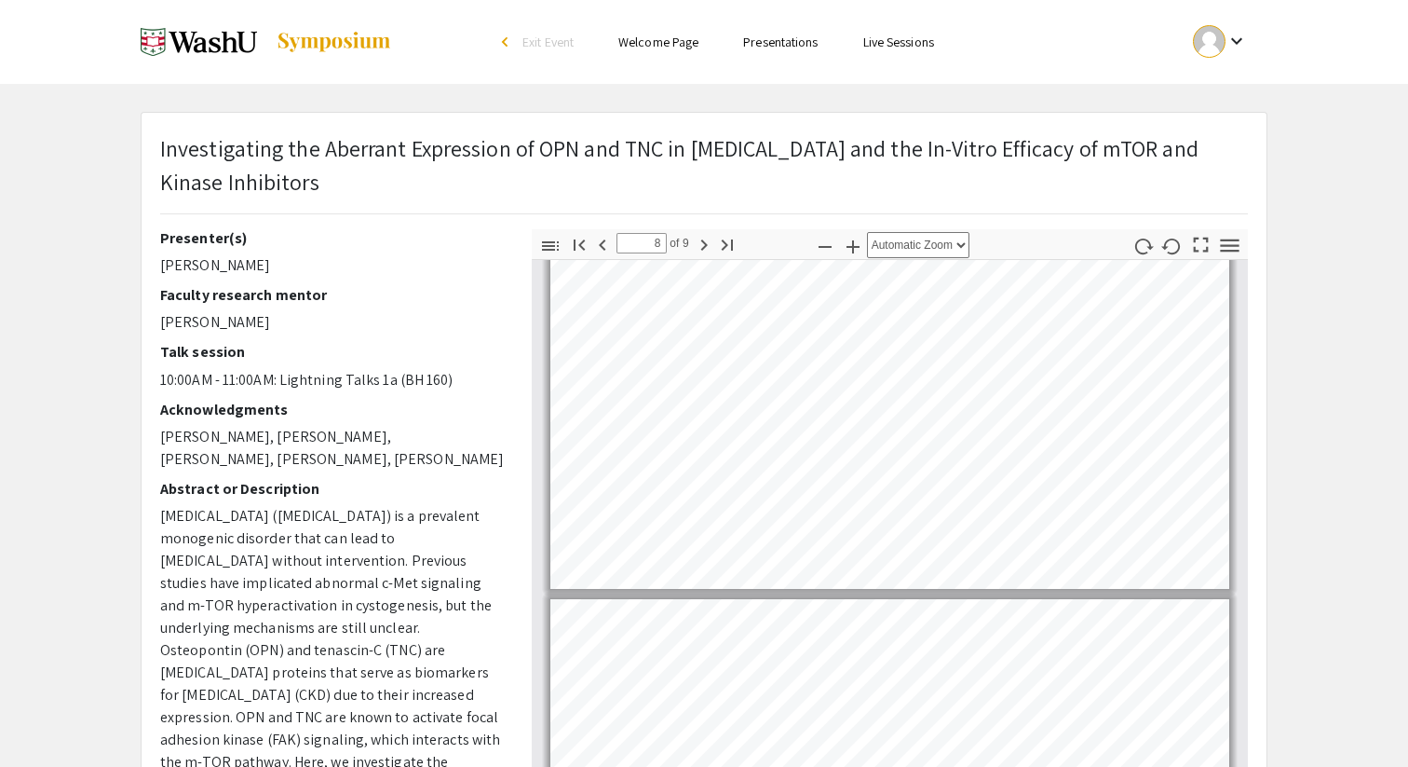
type input "9"
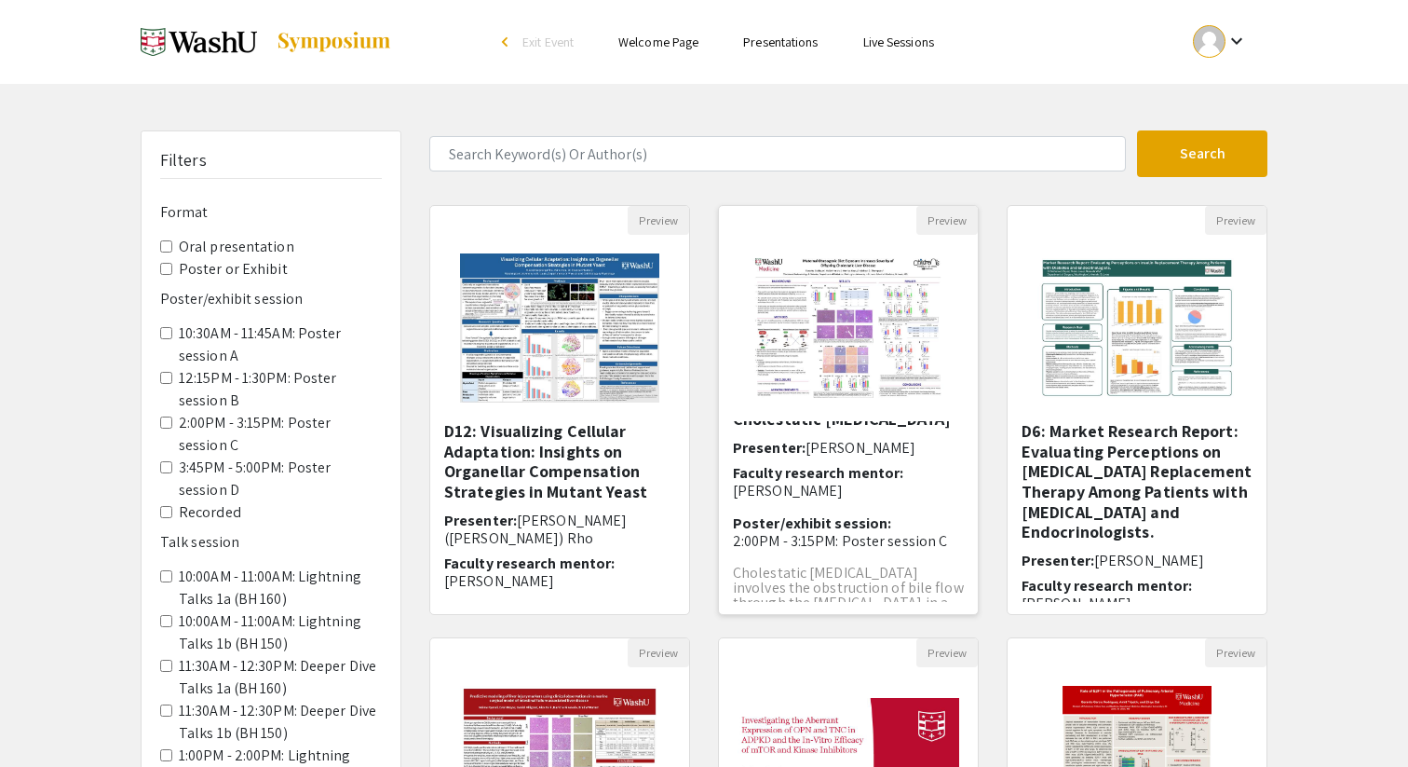
scroll to position [110, 0]
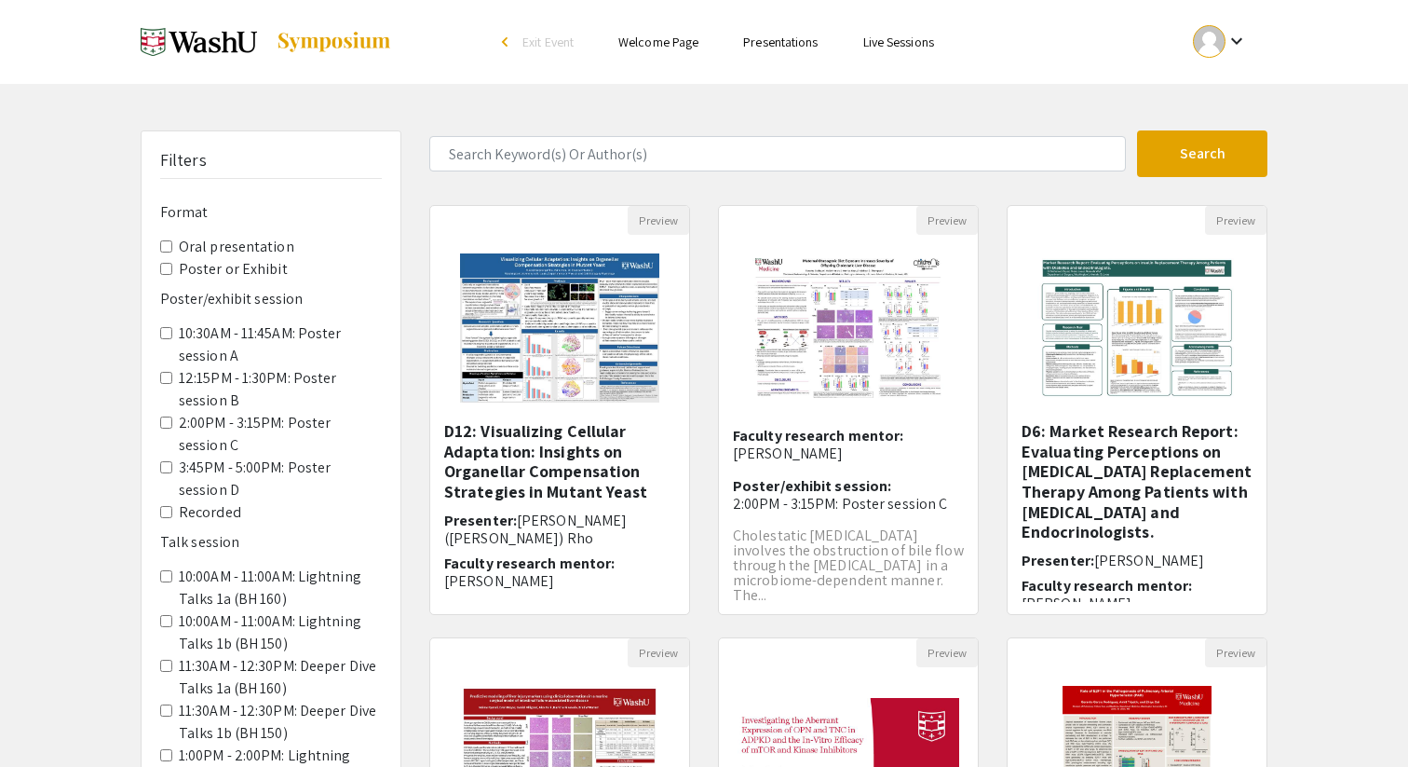
click at [1342, 117] on div "Skip navigation arrow_back_ios Exit Event Welcome Page Presentations Live Sessi…" at bounding box center [704, 580] width 1408 height 1161
